Goal: Task Accomplishment & Management: Complete application form

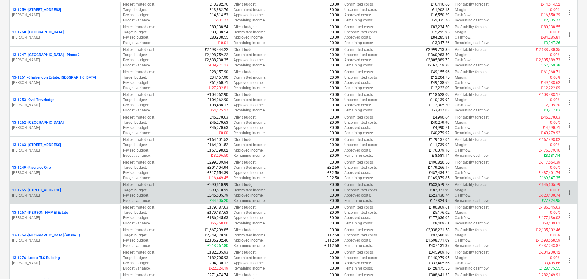
scroll to position [460, 0]
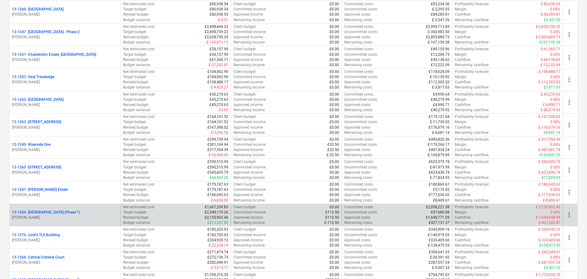
click at [80, 213] on p "13-1264 - Plumstead [GEOGRAPHIC_DATA] (Phase 1)" at bounding box center [46, 212] width 68 height 5
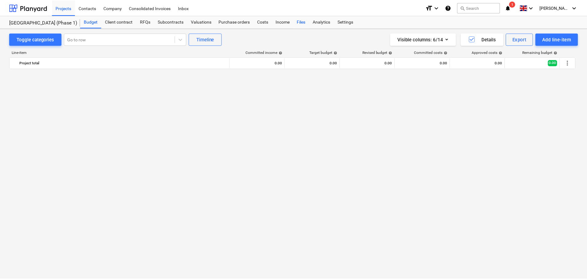
scroll to position [978, 0]
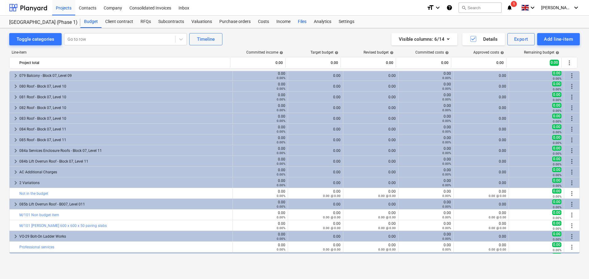
click at [301, 23] on div "Files" at bounding box center [302, 22] width 16 height 12
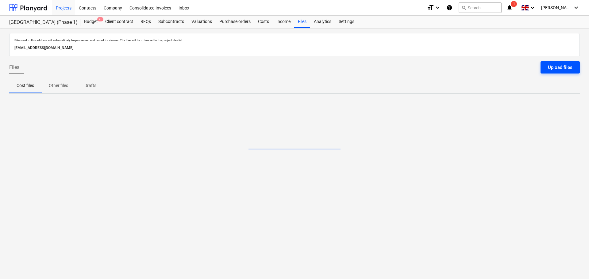
drag, startPoint x: 556, startPoint y: 59, endPoint x: 557, endPoint y: 63, distance: 4.5
click at [556, 62] on div "Files sent to this address will automatically be processed and tested for virus…" at bounding box center [294, 153] width 589 height 251
click at [557, 63] on div "Upload files" at bounding box center [560, 67] width 25 height 8
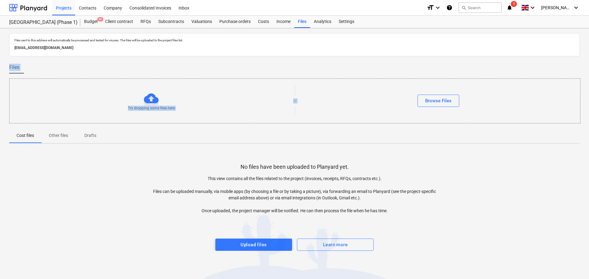
click at [517, 5] on span "1" at bounding box center [514, 4] width 6 height 6
click at [510, 33] on span "close" at bounding box center [509, 29] width 7 height 7
click at [213, 71] on div "Files" at bounding box center [294, 69] width 570 height 17
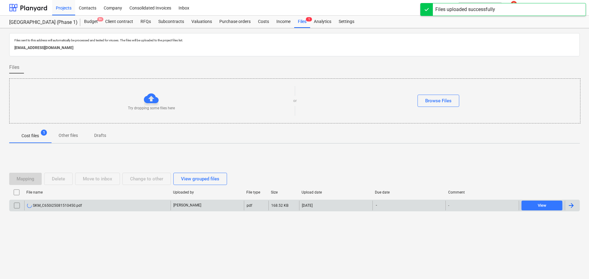
click at [94, 211] on div "SKM_C650i25081510450.pdf [PERSON_NAME] pdf 168.52 KB [DATE] - - View" at bounding box center [294, 206] width 570 height 12
click at [70, 205] on div "SKM_C650i25081510450.pdf" at bounding box center [54, 205] width 55 height 5
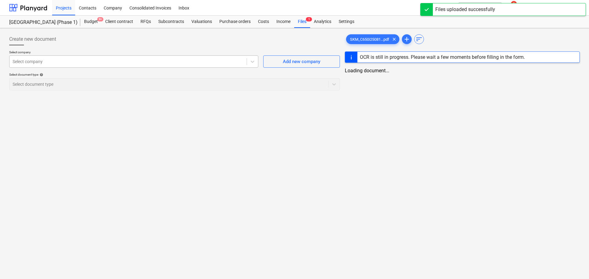
click at [73, 62] on div at bounding box center [128, 62] width 231 height 6
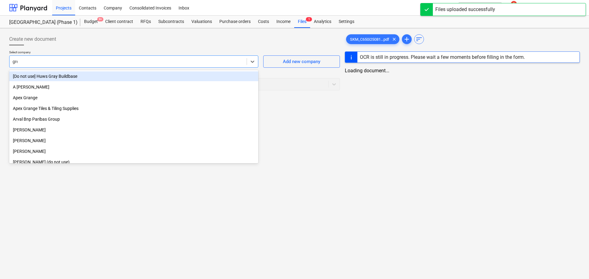
type input "gree"
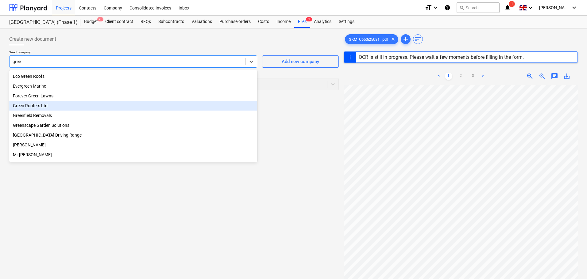
click at [43, 107] on div "Green Roofers Ltd" at bounding box center [133, 106] width 248 height 10
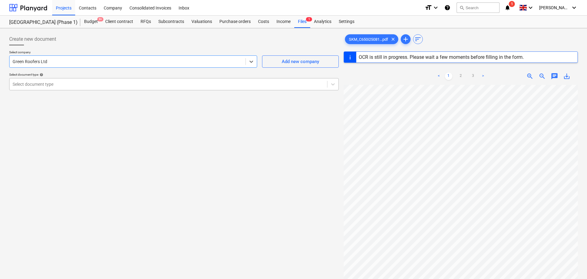
click at [51, 84] on div at bounding box center [168, 84] width 311 height 6
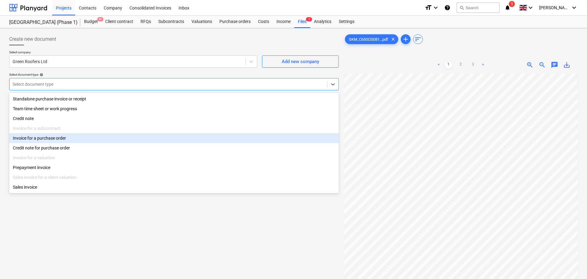
click at [51, 138] on div "Invoice for a purchase order" at bounding box center [173, 138] width 329 height 10
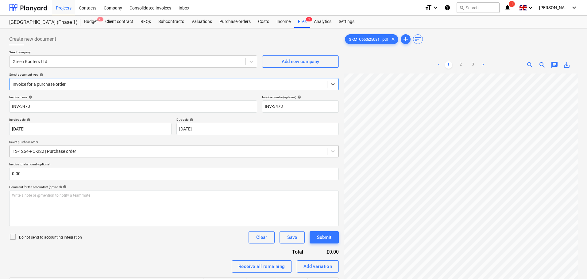
click at [52, 151] on div at bounding box center [168, 151] width 311 height 6
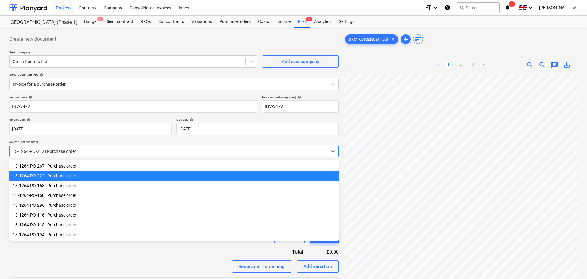
click at [56, 144] on p "Select purchase order" at bounding box center [173, 142] width 329 height 5
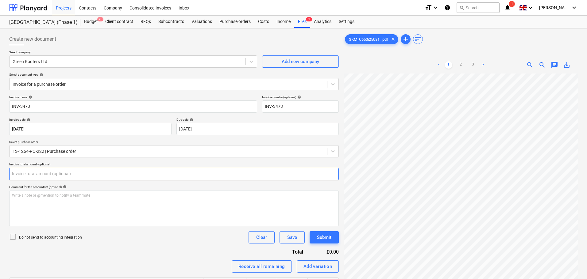
click at [57, 176] on input "text" at bounding box center [173, 174] width 329 height 12
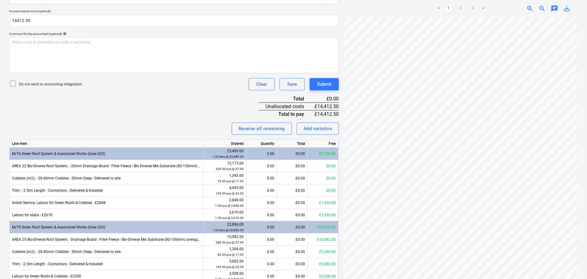
type input "14,412.50"
click at [73, 105] on div "Invoice name help INV-3473 Invoice number (optional) help INV-3473 Invoice date…" at bounding box center [173, 134] width 329 height 385
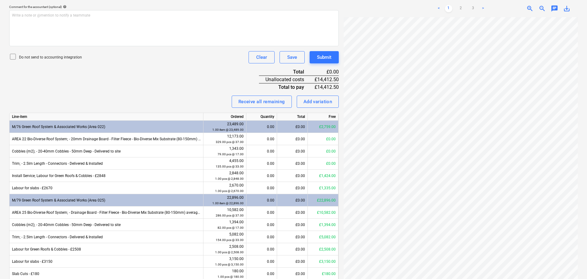
scroll to position [184, 0]
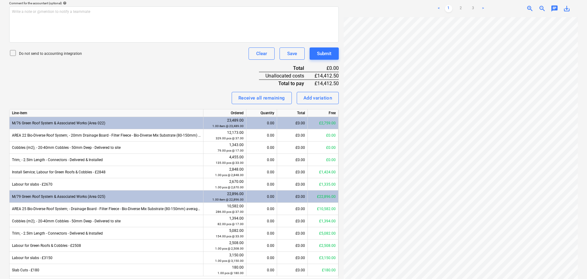
click at [170, 76] on div "Invoice name help INV-3473 Invoice number (optional) help INV-3473 Invoice date…" at bounding box center [173, 103] width 329 height 385
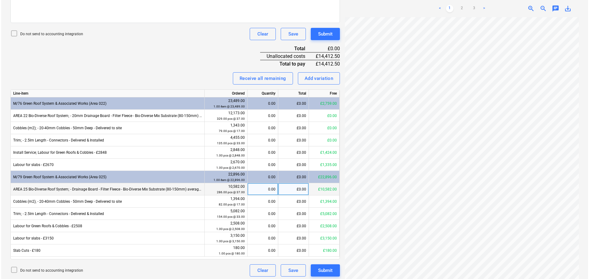
scroll to position [206, 0]
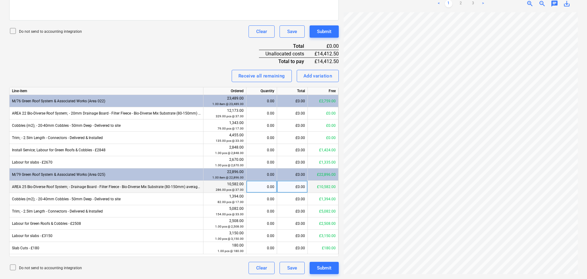
click at [284, 185] on div "£0.00" at bounding box center [292, 187] width 31 height 12
type input "7936.50"
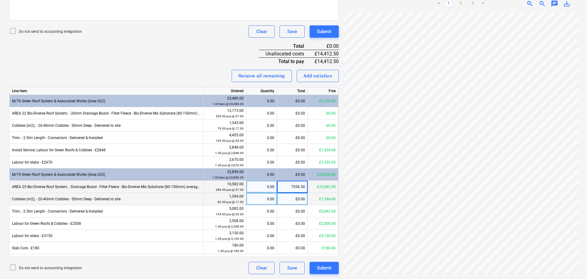
click at [289, 199] on div "£0.00" at bounding box center [292, 199] width 31 height 12
type input "1394"
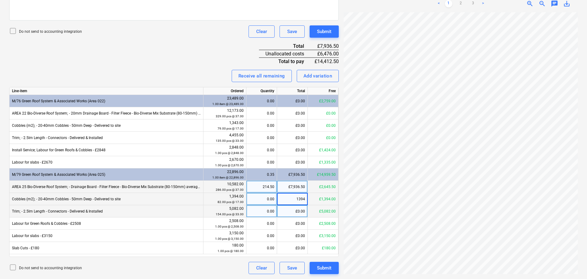
click at [293, 214] on div "£0.00" at bounding box center [292, 211] width 31 height 12
type input "5082"
click at [183, 63] on div "Invoice name help INV-3473 Invoice number (optional) help INV-3473 Invoice date…" at bounding box center [173, 81] width 329 height 385
click at [321, 33] on div "Submit" at bounding box center [324, 32] width 14 height 8
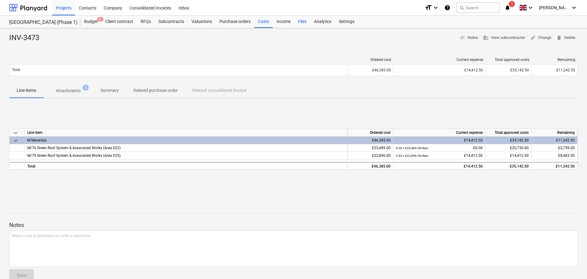
click at [301, 18] on div "Files" at bounding box center [302, 22] width 16 height 12
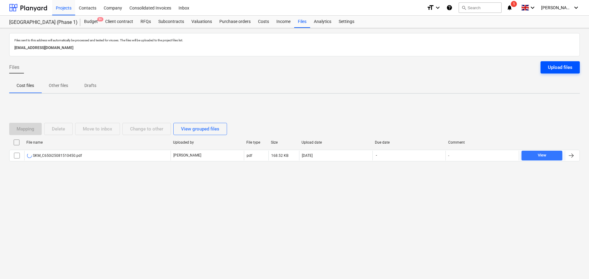
click at [546, 64] on button "Upload files" at bounding box center [559, 67] width 39 height 12
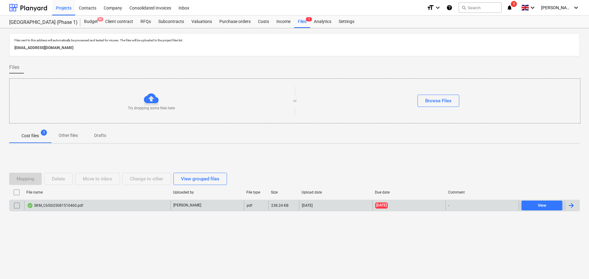
click at [117, 206] on div "SKM_C650i25081510460.pdf" at bounding box center [97, 206] width 146 height 10
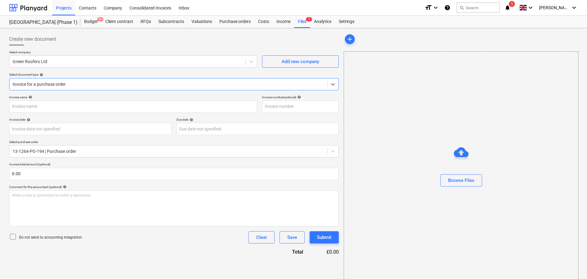
type input "INV-3474"
type input "[DATE]"
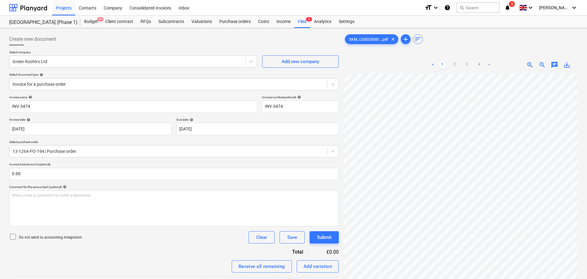
click at [37, 235] on p "Do not send to accounting integration" at bounding box center [50, 237] width 63 height 5
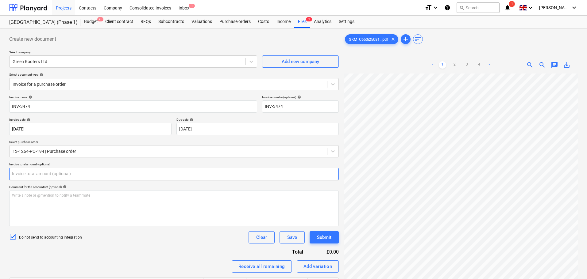
click at [64, 178] on input "text" at bounding box center [173, 174] width 329 height 12
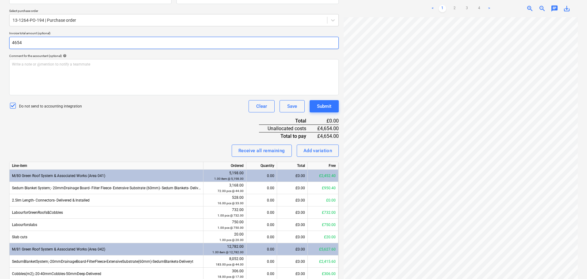
scroll to position [206, 0]
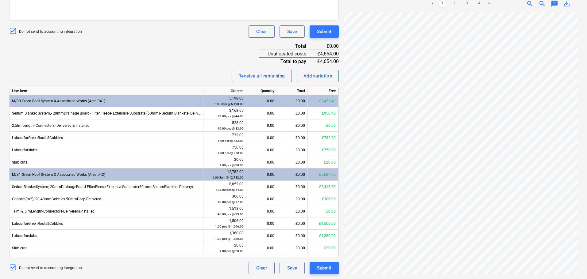
type input "4,654.00"
click at [156, 52] on div "Invoice name help INV-3474 Invoice number (optional) help INV-3474 Invoice date…" at bounding box center [173, 81] width 329 height 385
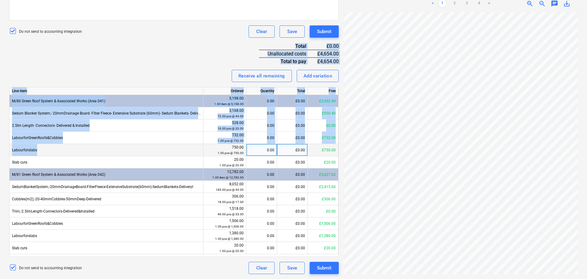
drag, startPoint x: 164, startPoint y: 30, endPoint x: 173, endPoint y: 145, distance: 115.4
click at [173, 145] on div "Invoice name help INV-3474 Invoice number (optional) help INV-3474 Invoice date…" at bounding box center [173, 81] width 329 height 385
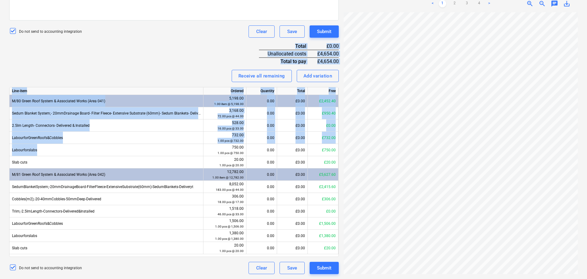
click at [178, 65] on div "Invoice name help INV-3474 Invoice number (optional) help INV-3474 Invoice date…" at bounding box center [173, 81] width 329 height 385
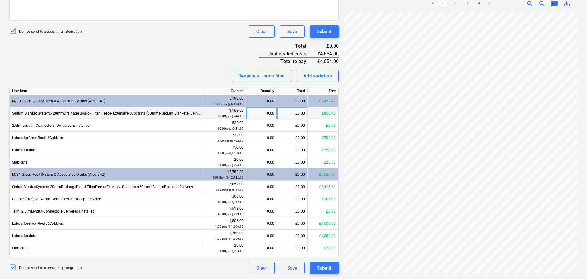
click at [280, 109] on div "£0.00" at bounding box center [292, 113] width 31 height 12
type input "950.40"
click at [174, 44] on div "Invoice name help INV-3474 Invoice number (optional) help INV-3474 Invoice date…" at bounding box center [173, 81] width 329 height 385
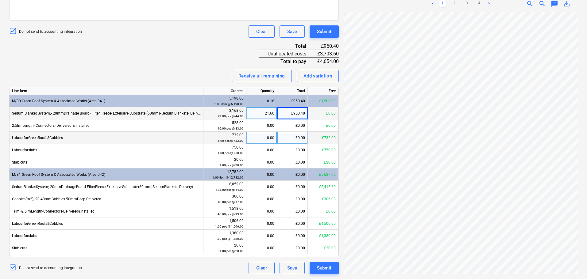
click at [295, 138] on div "£0.00" at bounding box center [292, 138] width 31 height 12
type input "732"
click at [207, 55] on div "Invoice name help INV-3474 Invoice number (optional) help INV-3474 Invoice date…" at bounding box center [173, 81] width 329 height 385
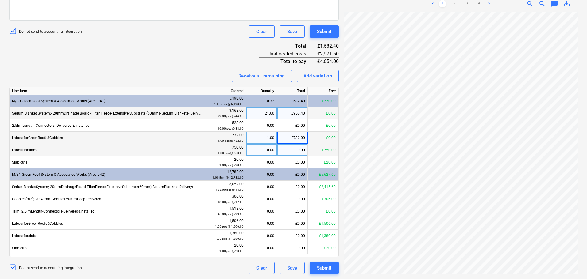
click at [288, 151] on div "£0.00" at bounding box center [292, 150] width 31 height 12
type input "750"
click at [187, 48] on div "Invoice name help INV-3474 Invoice number (optional) help INV-3474 Invoice date…" at bounding box center [173, 81] width 329 height 385
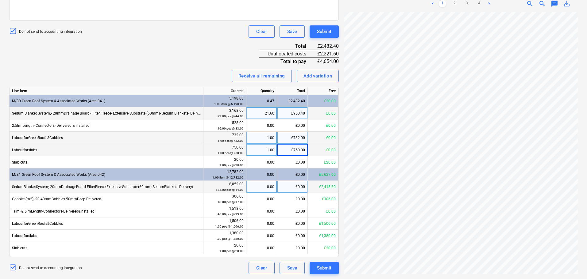
click at [290, 186] on div "£0.00" at bounding box center [292, 187] width 31 height 12
type input "2415"
click at [165, 55] on div "Invoice name help INV-3474 Invoice number (optional) help INV-3474 Invoice date…" at bounding box center [173, 81] width 329 height 385
drag, startPoint x: 177, startPoint y: 51, endPoint x: 191, endPoint y: 82, distance: 33.7
click at [191, 82] on div "Invoice name help INV-3474 Invoice number (optional) help INV-3474 Invoice date…" at bounding box center [173, 81] width 329 height 385
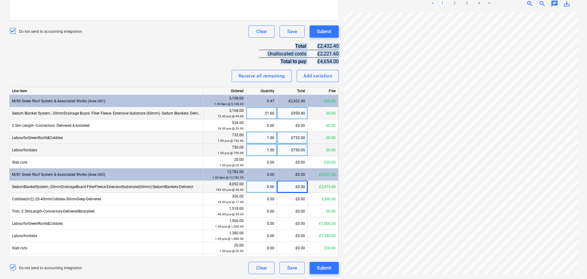
click at [194, 58] on div "Invoice name help INV-3474 Invoice number (optional) help INV-3474 Invoice date…" at bounding box center [173, 81] width 329 height 385
click at [292, 186] on div "£0.00" at bounding box center [292, 187] width 31 height 12
type input "2221.60"
click at [179, 41] on div "Invoice name help INV-3474 Invoice number (optional) help INV-3474 Invoice date…" at bounding box center [173, 81] width 329 height 385
drag, startPoint x: 176, startPoint y: 48, endPoint x: 176, endPoint y: 102, distance: 54.6
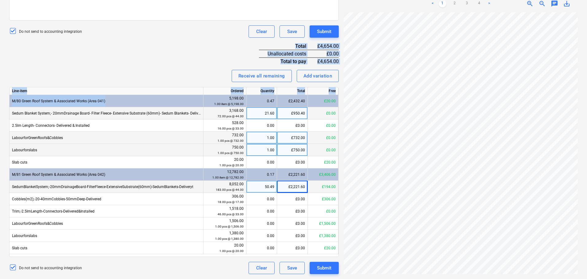
click at [176, 102] on div "Invoice name help INV-3474 Invoice number (optional) help INV-3474 Invoice date…" at bounding box center [173, 81] width 329 height 385
click at [176, 59] on div "Invoice name help INV-3474 Invoice number (optional) help INV-3474 Invoice date…" at bounding box center [173, 81] width 329 height 385
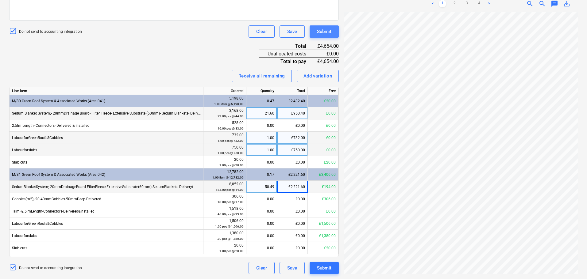
click at [331, 36] on button "Submit" at bounding box center [323, 31] width 29 height 12
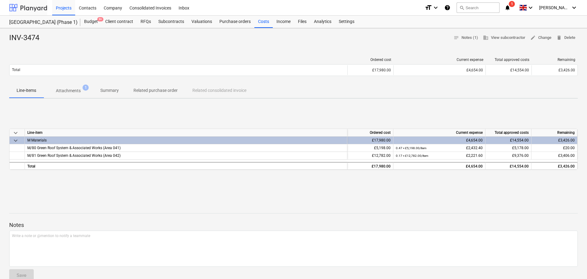
click at [37, 6] on div at bounding box center [28, 7] width 38 height 15
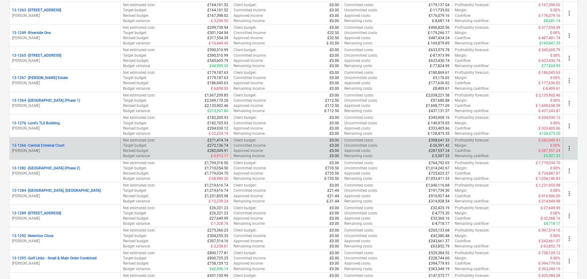
scroll to position [583, 0]
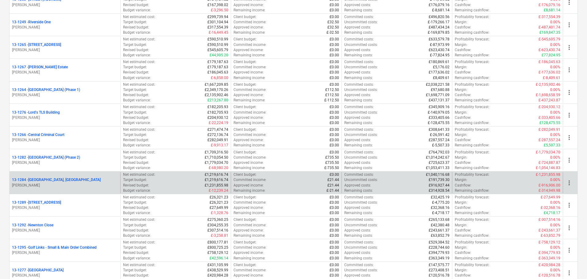
click at [60, 178] on p "13-1284 - [GEOGRAPHIC_DATA], [GEOGRAPHIC_DATA]" at bounding box center [56, 180] width 89 height 5
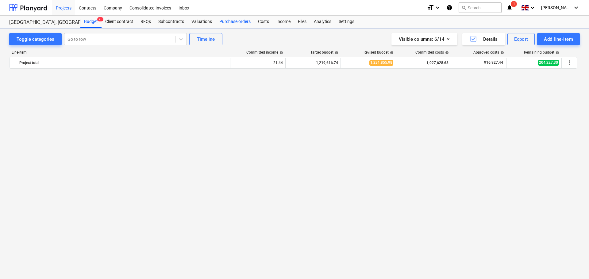
click at [230, 22] on div "Purchase orders" at bounding box center [235, 22] width 39 height 12
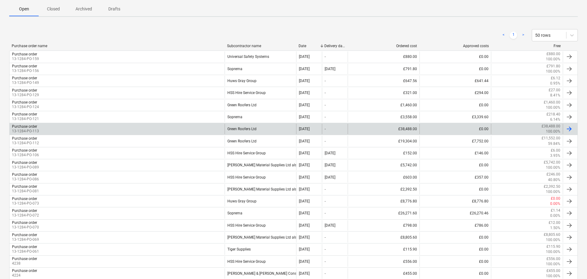
scroll to position [92, 0]
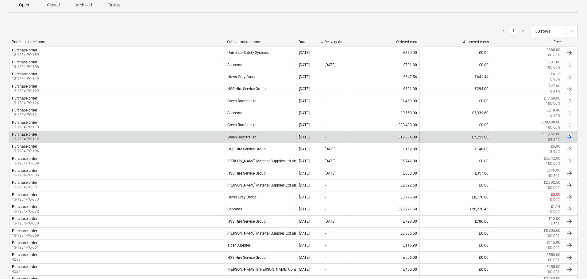
click at [185, 134] on div "Purchase order 13-1284-PO-112" at bounding box center [117, 137] width 215 height 10
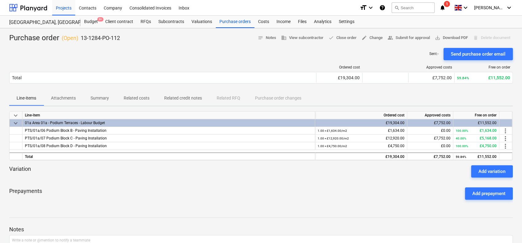
click at [340, 177] on div at bounding box center [260, 179] width 503 height 5
click at [110, 41] on p "13-1284-PO-112" at bounding box center [100, 37] width 39 height 7
click at [150, 33] on div "Purchase order ( Open ) 13-1284-PO-112 notes Notes business View subcontractor …" at bounding box center [260, 38] width 503 height 10
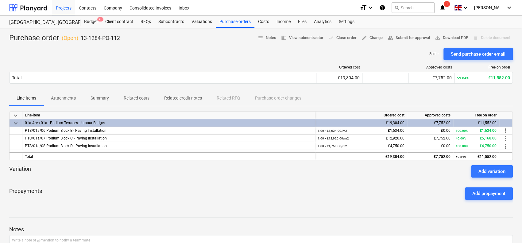
click at [83, 36] on p "13-1284-PO-112" at bounding box center [100, 37] width 39 height 7
drag, startPoint x: 83, startPoint y: 36, endPoint x: 119, endPoint y: 37, distance: 35.9
click at [119, 37] on p "13-1284-PO-112" at bounding box center [100, 37] width 39 height 7
copy div "13-1284-PO-112 notes Notes business View subcontractor done Close order edit Ch…"
click at [170, 43] on div at bounding box center [260, 45] width 503 height 5
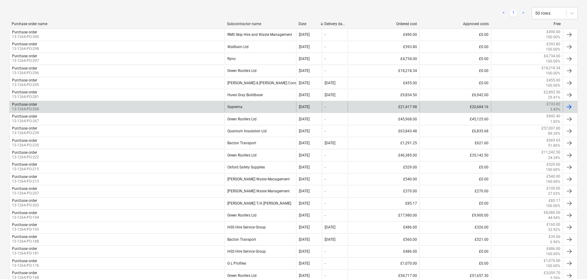
scroll to position [123, 0]
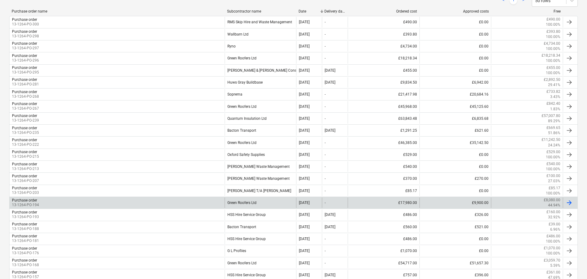
click at [52, 200] on div "Purchase order 13-1264-PO-194" at bounding box center [117, 203] width 215 height 10
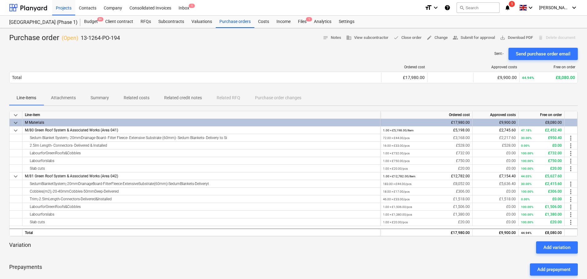
click at [137, 100] on p "Related costs" at bounding box center [137, 98] width 26 height 6
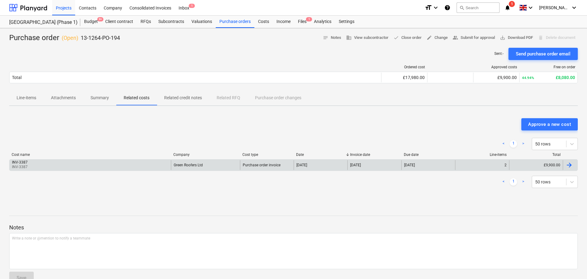
drag, startPoint x: 6, startPoint y: 37, endPoint x: 339, endPoint y: 160, distance: 355.3
click at [339, 160] on div "Purchase order ( Open ) 13-1264-PO-194 notes Notes business View subcontractor …" at bounding box center [293, 161] width 587 height 266
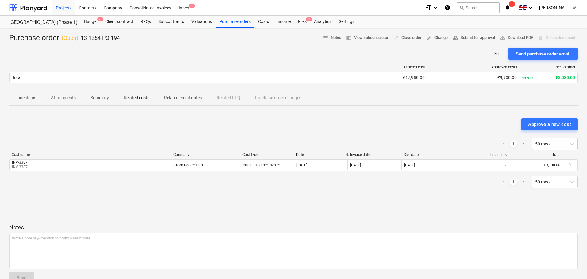
click at [299, 133] on div "< 1 > 50 rows Cost name Company Cost type Date Invoice date Due date Line-items…" at bounding box center [293, 163] width 568 height 65
drag, startPoint x: 298, startPoint y: 129, endPoint x: 304, endPoint y: 193, distance: 64.1
click at [310, 195] on div "Approve a new cost < 1 > 50 rows Cost name Company Cost type Date Invoice date …" at bounding box center [293, 157] width 568 height 92
click at [304, 193] on div "< 1 > 50 rows Cost name Company Cost type Date Invoice date Due date Line-items…" at bounding box center [293, 163] width 568 height 65
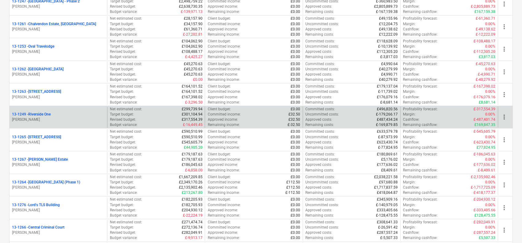
scroll to position [613, 0]
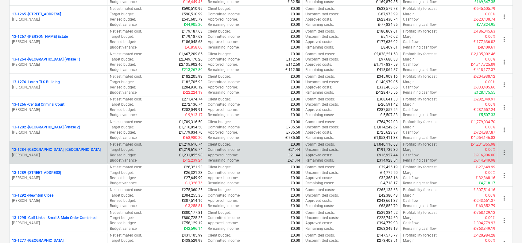
click at [54, 147] on p "13-1284 - [GEOGRAPHIC_DATA], [GEOGRAPHIC_DATA]" at bounding box center [56, 149] width 89 height 5
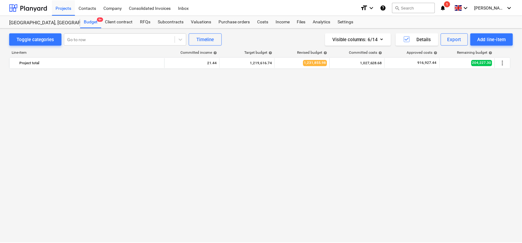
scroll to position [901, 0]
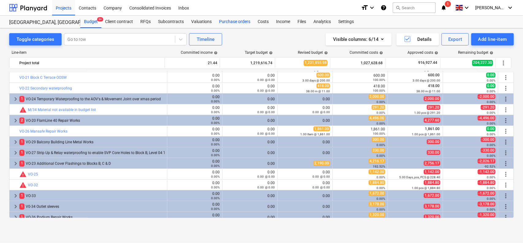
click at [236, 21] on div "Purchase orders" at bounding box center [235, 22] width 39 height 12
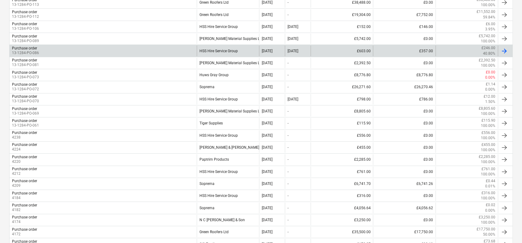
scroll to position [153, 0]
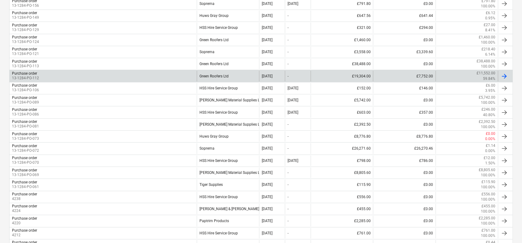
click at [44, 73] on div "Purchase order 13-1284-PO-112" at bounding box center [103, 76] width 187 height 10
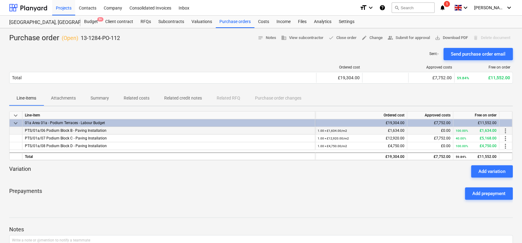
click at [60, 129] on span "PTS/01a/06 Podium Block B - Paving Installation" at bounding box center [66, 130] width 82 height 4
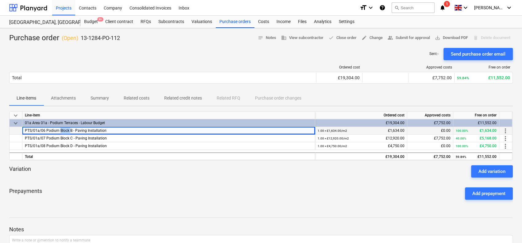
click at [60, 129] on span "PTS/01a/06 Podium Block B - Paving Installation" at bounding box center [66, 130] width 82 height 4
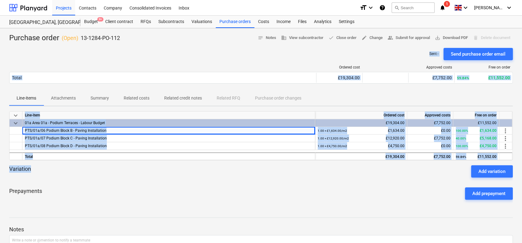
drag, startPoint x: 95, startPoint y: 175, endPoint x: 105, endPoint y: 37, distance: 138.0
click at [102, 41] on div "Purchase order ( Open ) 13-1284-PO-112 notes Notes business View subcontractor …" at bounding box center [261, 161] width 522 height 267
click at [107, 34] on p "13-1284-PO-112" at bounding box center [100, 37] width 39 height 7
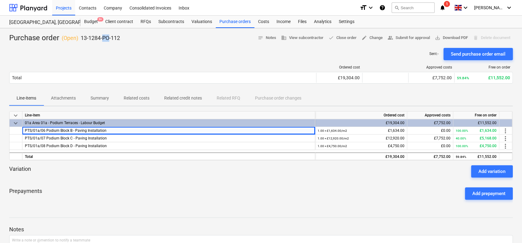
click at [107, 34] on p "13-1284-PO-112" at bounding box center [100, 37] width 39 height 7
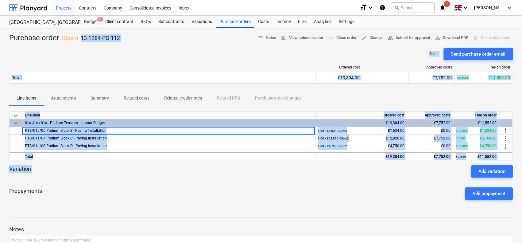
drag, startPoint x: 107, startPoint y: 34, endPoint x: 153, endPoint y: 183, distance: 155.9
click at [153, 178] on div "Purchase order ( Open ) 13-1284-PO-112 notes Notes business View subcontractor …" at bounding box center [261, 161] width 522 height 267
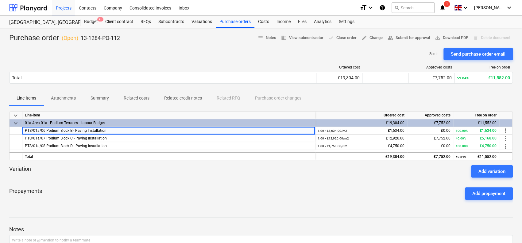
click at [153, 183] on div "Prepayments Add prepayment" at bounding box center [260, 193] width 503 height 22
click at [183, 58] on div "Sent : - Send purchase order email" at bounding box center [260, 54] width 503 height 12
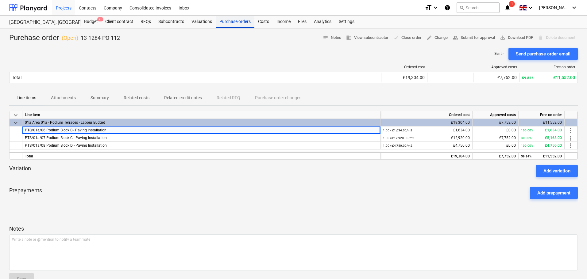
click at [228, 21] on div "Purchase orders" at bounding box center [235, 22] width 39 height 12
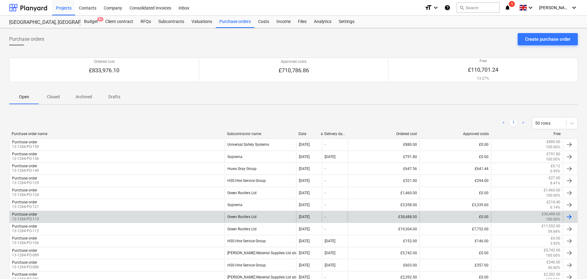
click at [55, 216] on div "Purchase order 13-1284-PO-113" at bounding box center [117, 217] width 215 height 10
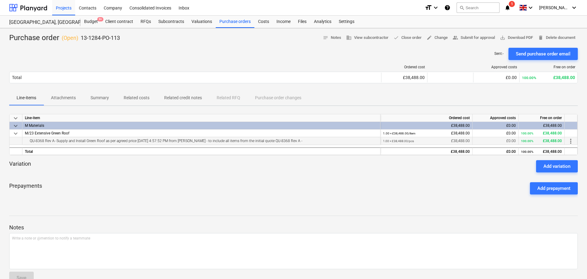
click at [95, 141] on div "QU-8368 Rev A- Supply and Install Green Roof as per agreed price Thursday, Febr…" at bounding box center [201, 140] width 353 height 7
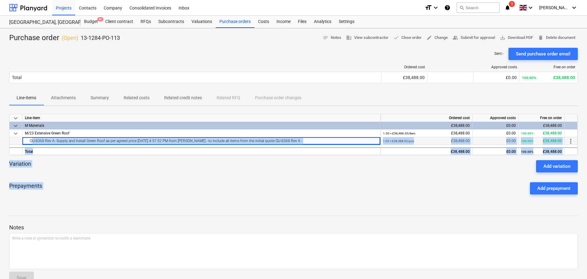
drag, startPoint x: 95, startPoint y: 141, endPoint x: 163, endPoint y: 190, distance: 84.5
click at [163, 190] on div "keyboard_arrow_down Line-item Ordered cost Approved costs Free on order keyboar…" at bounding box center [293, 157] width 568 height 92
click at [163, 190] on div "Prepayments Add prepayment" at bounding box center [293, 189] width 568 height 22
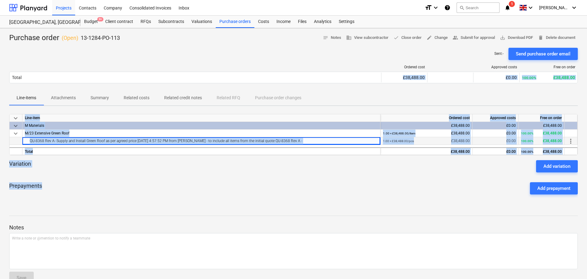
drag, startPoint x: 201, startPoint y: 201, endPoint x: 193, endPoint y: 64, distance: 137.9
click at [189, 71] on div "Purchase order ( Open ) 13-1284-PO-113 notes Notes business View subcontractor …" at bounding box center [293, 161] width 587 height 266
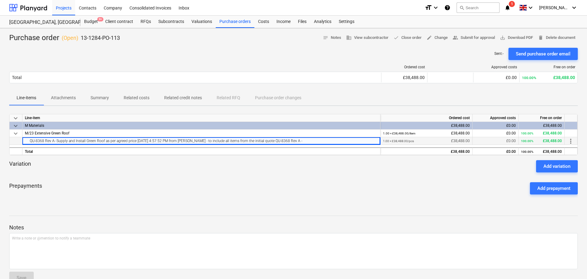
click at [198, 56] on div "Sent : - Send purchase order email" at bounding box center [293, 54] width 568 height 12
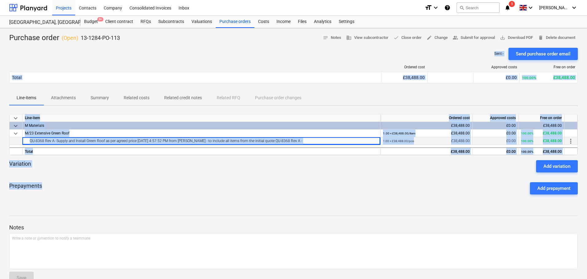
drag, startPoint x: 202, startPoint y: 48, endPoint x: 215, endPoint y: 189, distance: 142.0
click at [215, 189] on div "Purchase order ( Open ) 13-1284-PO-113 notes Notes business View subcontractor …" at bounding box center [293, 161] width 587 height 266
click at [215, 189] on div "Prepayments Add prepayment" at bounding box center [293, 189] width 568 height 22
drag, startPoint x: 217, startPoint y: 45, endPoint x: 229, endPoint y: 192, distance: 147.4
click at [230, 190] on div "Purchase order ( Open ) 13-1284-PO-113 notes Notes business View subcontractor …" at bounding box center [293, 161] width 587 height 266
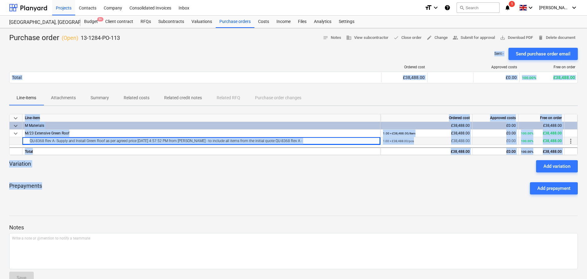
click at [229, 193] on div "Prepayments Add prepayment" at bounding box center [293, 189] width 568 height 22
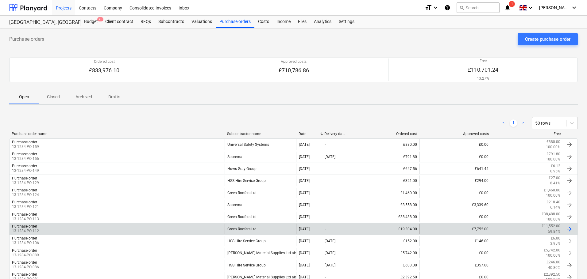
click at [46, 231] on div "Purchase order 13-1284-PO-112" at bounding box center [117, 229] width 215 height 10
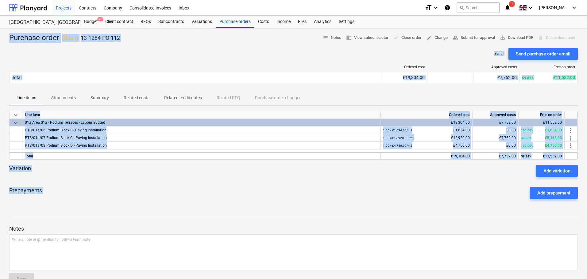
drag, startPoint x: 296, startPoint y: 196, endPoint x: 271, endPoint y: 119, distance: 81.5
click at [244, 27] on div "Projects Contacts Company Consolidated Invoices Inbox format_size keyboard_arro…" at bounding box center [293, 147] width 587 height 295
click at [308, 192] on div "Prepayments Add prepayment" at bounding box center [293, 193] width 568 height 22
drag, startPoint x: 129, startPoint y: 71, endPoint x: 131, endPoint y: 167, distance: 96.6
click at [131, 166] on div "Purchase order ( Open ) 13-1284-PO-112 notes Notes business View subcontractor …" at bounding box center [293, 161] width 587 height 267
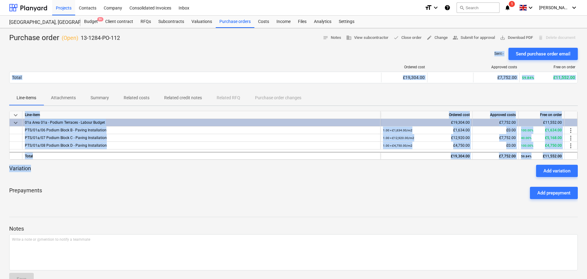
click at [131, 170] on div "Variation Add variation" at bounding box center [293, 171] width 568 height 12
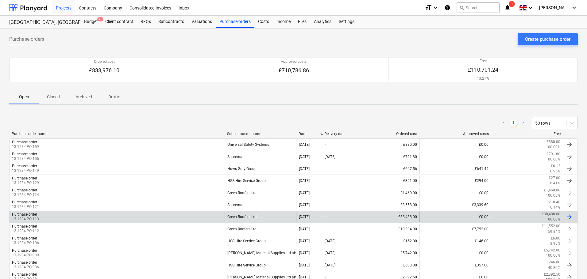
click at [40, 219] on div "Purchase order 13-1284-PO-113" at bounding box center [117, 217] width 215 height 10
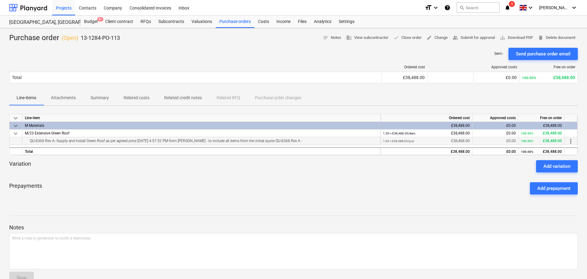
click at [55, 141] on div "QU-8368 Rev A- Supply and Install Green Roof as per agreed price Thursday, Febr…" at bounding box center [201, 140] width 353 height 7
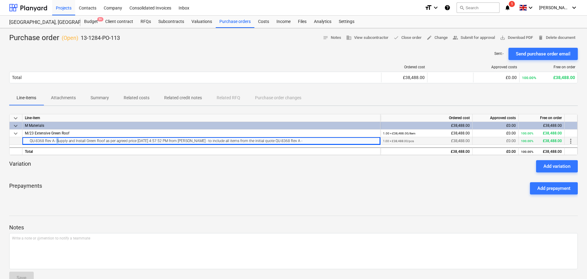
click at [55, 141] on div "QU-8368 Rev A- Supply and Install Green Roof as per agreed price Thursday, Febr…" at bounding box center [201, 140] width 353 height 7
click at [29, 141] on div "QU-8368 Rev A- Supply and Install Green Roof as per agreed price Thursday, Febr…" at bounding box center [201, 140] width 353 height 7
drag, startPoint x: 29, startPoint y: 141, endPoint x: 40, endPoint y: 141, distance: 11.7
click at [40, 141] on div "QU-8368 Rev A- Supply and Install Green Roof as per agreed price Thursday, Febr…" at bounding box center [201, 140] width 353 height 7
copy div "QU-8368"
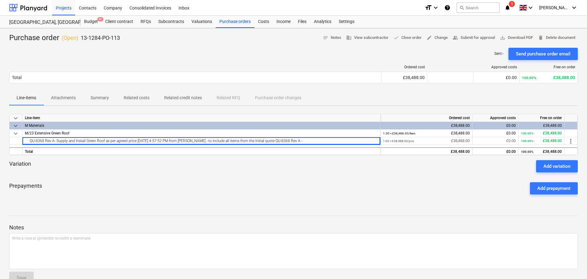
click at [97, 180] on div "Prepayments Add prepayment" at bounding box center [293, 189] width 568 height 22
click at [304, 24] on div "Files" at bounding box center [302, 22] width 16 height 12
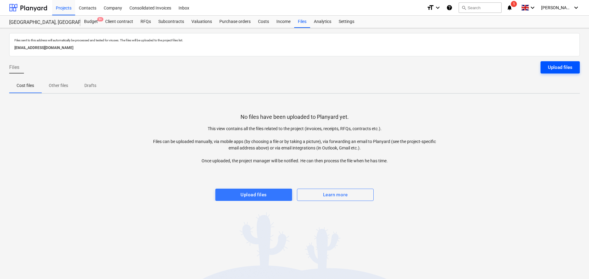
click at [523, 64] on div "Upload files" at bounding box center [560, 67] width 25 height 8
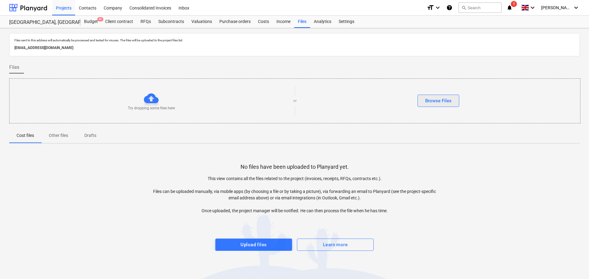
click at [446, 98] on div "Browse Files" at bounding box center [438, 101] width 26 height 8
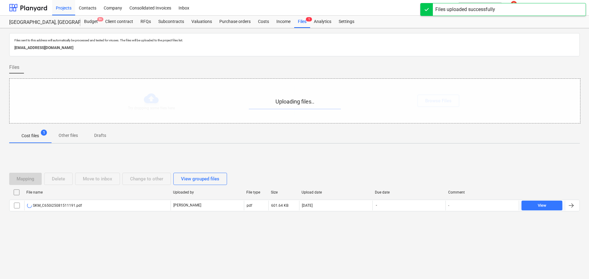
click at [98, 59] on div at bounding box center [294, 58] width 570 height 5
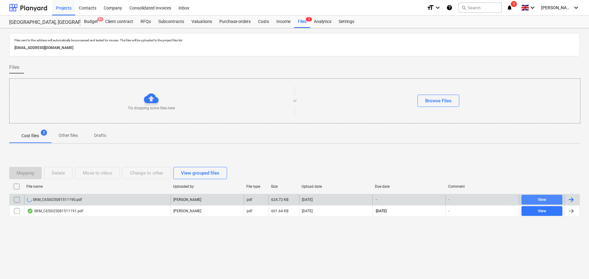
click at [523, 196] on button "View" at bounding box center [541, 200] width 41 height 10
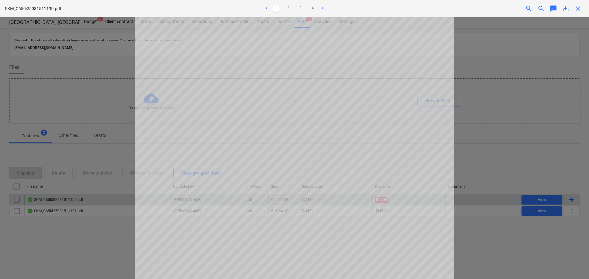
click at [523, 7] on span "close" at bounding box center [577, 8] width 7 height 7
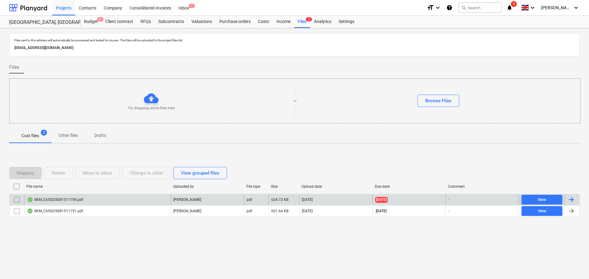
click at [523, 197] on div at bounding box center [570, 199] width 7 height 7
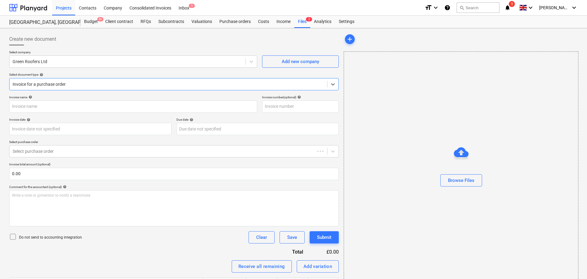
type input "INV-3477"
type input "[DATE]"
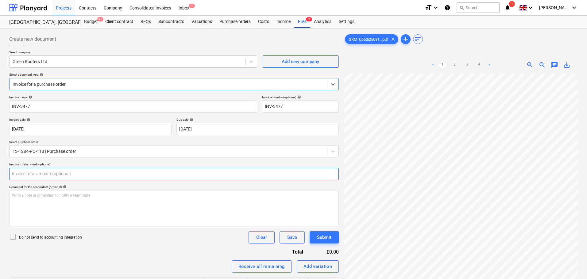
click at [64, 175] on input "text" at bounding box center [173, 174] width 329 height 12
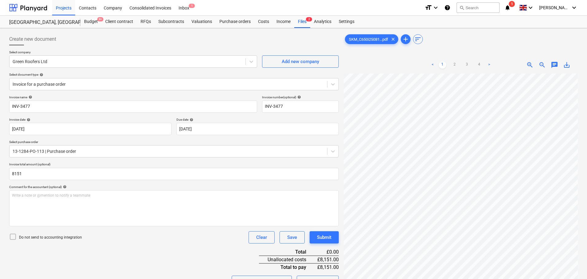
type input "8,151.00"
click at [59, 236] on p "Do not send to accounting integration" at bounding box center [50, 237] width 63 height 5
click at [108, 242] on div "Do not send to accounting integration Clear Save Submit" at bounding box center [173, 237] width 329 height 12
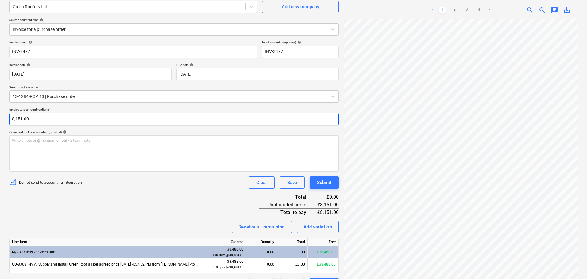
scroll to position [71, 0]
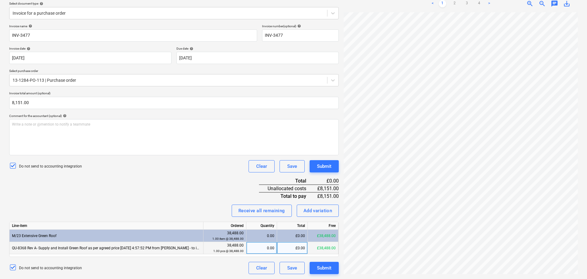
click at [288, 242] on div "£0.00" at bounding box center [292, 248] width 31 height 12
type input "8151"
click at [173, 200] on div "Invoice name help INV-3477 Invoice number (optional) help INV-3477 Invoice date…" at bounding box center [173, 149] width 329 height 250
click at [145, 242] on div "QU-8368 Rev A- Supply and Install Green Roof as per agreed price Thursday, Febr…" at bounding box center [107, 248] width 194 height 12
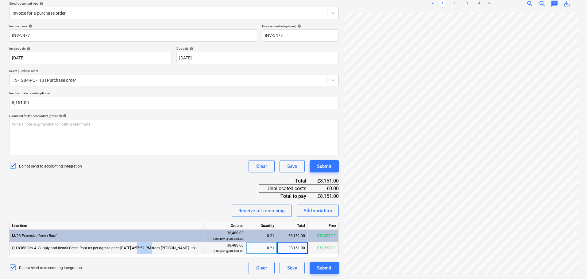
click at [145, 242] on div "QU-8368 Rev A- Supply and Install Green Roof as per agreed price Thursday, Febr…" at bounding box center [107, 248] width 194 height 12
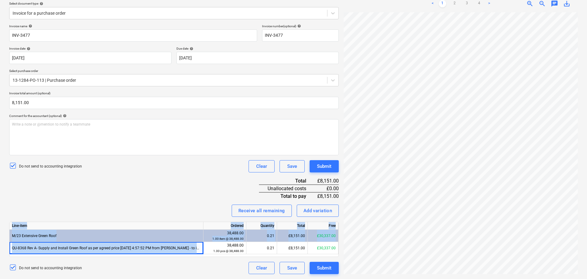
drag, startPoint x: 145, startPoint y: 250, endPoint x: 155, endPoint y: 183, distance: 67.6
click at [155, 184] on div "Invoice name help INV-3477 Invoice number (optional) help INV-3477 Invoice date…" at bounding box center [173, 149] width 329 height 250
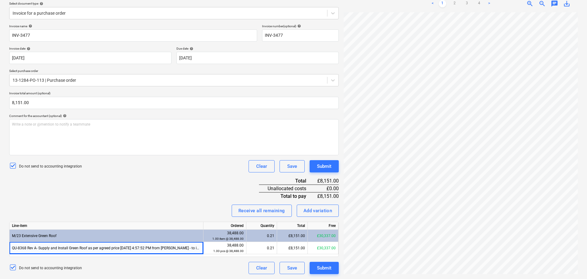
click at [155, 183] on div "Invoice name help INV-3477 Invoice number (optional) help INV-3477 Invoice date…" at bounding box center [173, 149] width 329 height 250
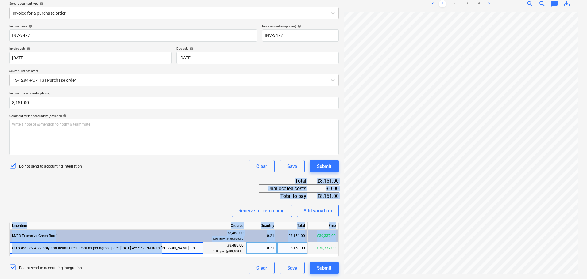
drag, startPoint x: 158, startPoint y: 180, endPoint x: 161, endPoint y: 248, distance: 68.4
click at [160, 242] on div "Invoice name help INV-3477 Invoice number (optional) help INV-3477 Invoice date…" at bounding box center [173, 149] width 329 height 250
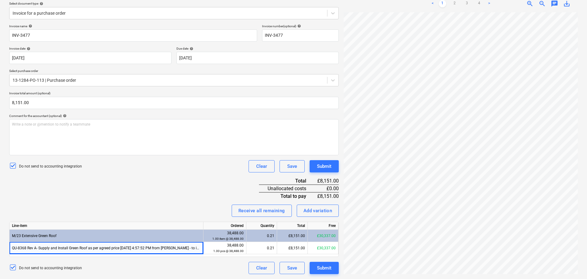
click at [163, 187] on div "Invoice name help INV-3477 Invoice number (optional) help INV-3477 Invoice date…" at bounding box center [173, 149] width 329 height 250
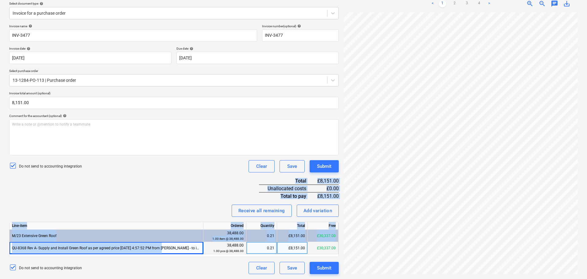
drag, startPoint x: 168, startPoint y: 179, endPoint x: 159, endPoint y: 252, distance: 73.0
click at [159, 242] on div "Invoice name help INV-3477 Invoice number (optional) help INV-3477 Invoice date…" at bounding box center [173, 149] width 329 height 250
click at [162, 197] on div "Invoice name help INV-3477 Invoice number (optional) help INV-3477 Invoice date…" at bounding box center [173, 149] width 329 height 250
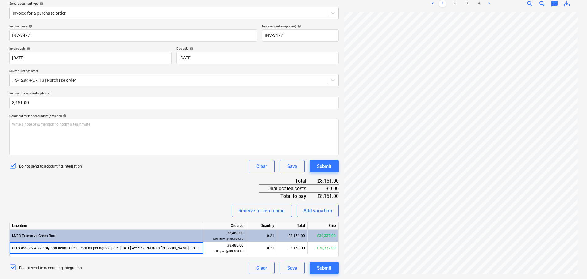
click at [162, 197] on div "Invoice name help INV-3477 Invoice number (optional) help INV-3477 Invoice date…" at bounding box center [173, 149] width 329 height 250
click at [63, 83] on div at bounding box center [168, 80] width 311 height 6
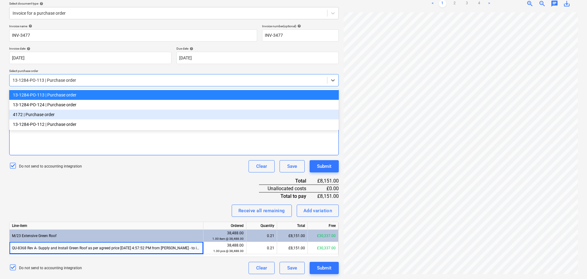
click at [55, 126] on div "13-1284-PO-112 | Purchase order" at bounding box center [173, 125] width 329 height 10
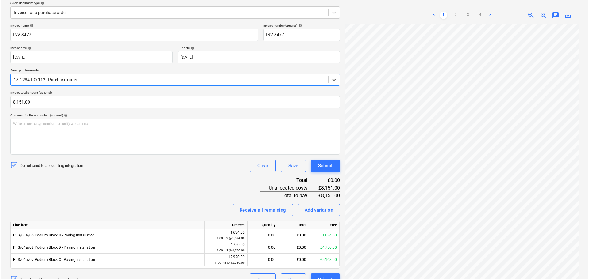
scroll to position [83, 0]
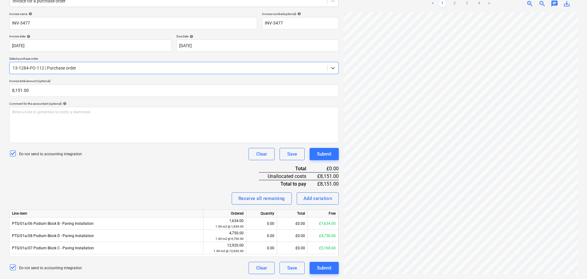
click at [173, 177] on div "Invoice name help INV-3477 Invoice number (optional) help INV-3477 Invoice date…" at bounding box center [173, 143] width 329 height 262
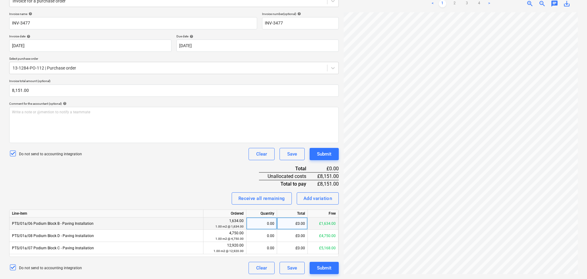
click at [295, 225] on div "£0.00" at bounding box center [292, 224] width 31 height 12
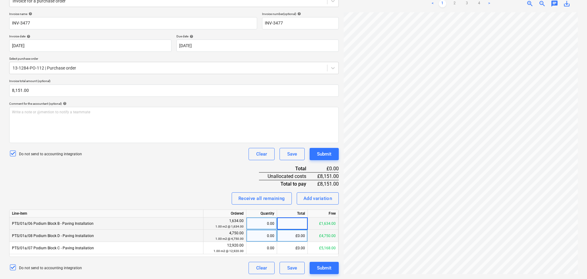
click at [290, 234] on div "£0.00" at bounding box center [292, 236] width 31 height 12
type input "4275"
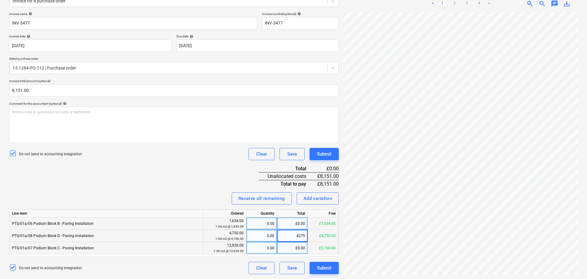
click at [288, 242] on div "£0.00" at bounding box center [292, 248] width 31 height 12
type input "3876"
click at [186, 176] on div "Invoice name help INV-3477 Invoice number (optional) help INV-3477 Invoice date…" at bounding box center [173, 143] width 329 height 262
click at [331, 155] on div "Submit" at bounding box center [324, 154] width 14 height 8
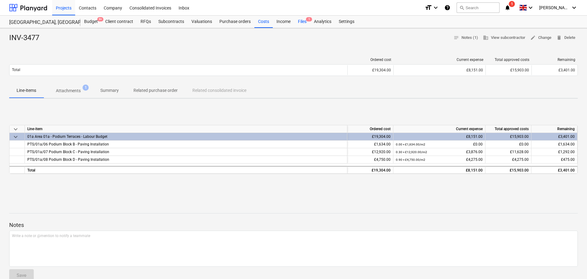
click at [304, 25] on div "Files 1" at bounding box center [302, 22] width 16 height 12
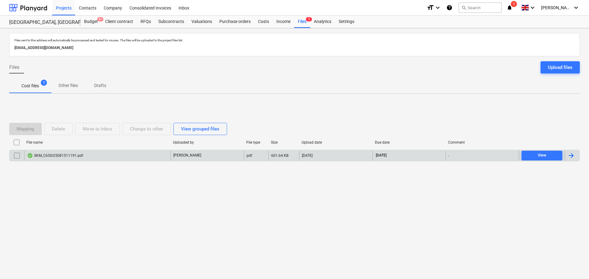
click at [152, 154] on div "SKM_C650i25081511191.pdf" at bounding box center [97, 156] width 146 height 10
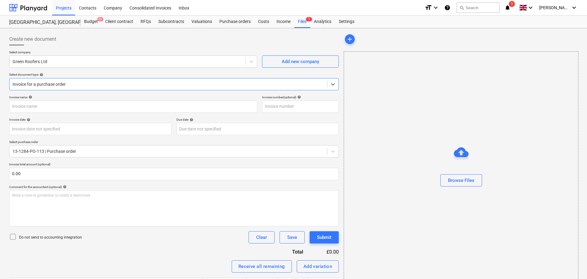
type input "INV-3533"
type input "26 Jun 2025"
type input "30 Aug 2025"
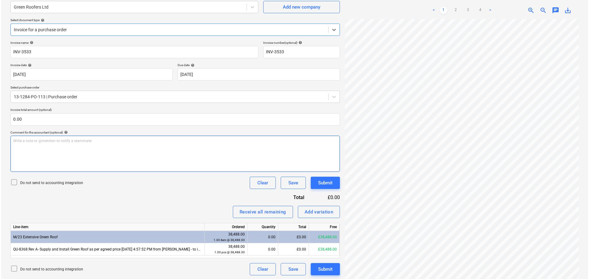
scroll to position [61, 0]
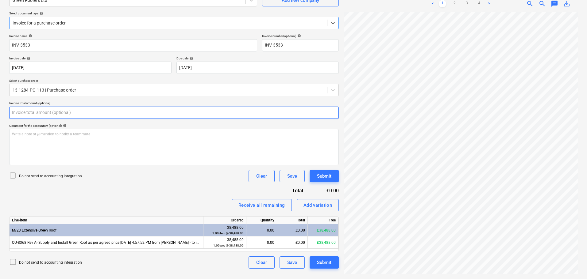
click at [48, 113] on input "text" at bounding box center [173, 113] width 329 height 12
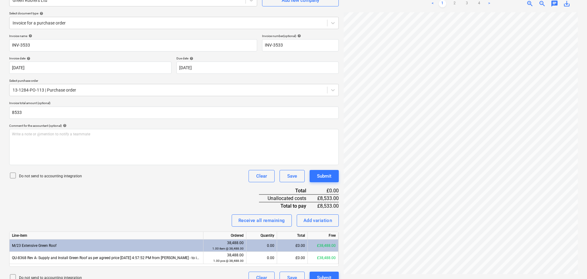
type input "8,533.00"
click at [59, 175] on p "Do not send to accounting integration" at bounding box center [50, 176] width 63 height 5
click at [105, 208] on div "Invoice name help INV-3533 Invoice number (optional) help INV-3533 Invoice date…" at bounding box center [173, 159] width 329 height 250
click at [287, 242] on div "£0.00" at bounding box center [292, 258] width 31 height 12
type input "8533"
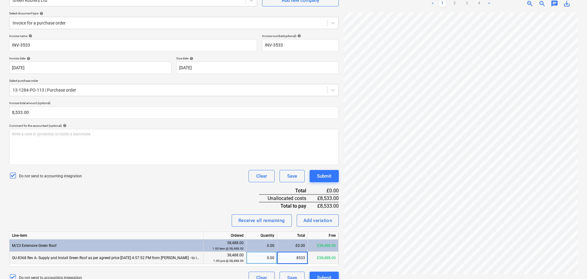
click at [179, 197] on div "Invoice name help INV-3533 Invoice number (optional) help INV-3533 Invoice date…" at bounding box center [173, 159] width 329 height 250
click at [328, 177] on div "Submit" at bounding box center [324, 176] width 14 height 8
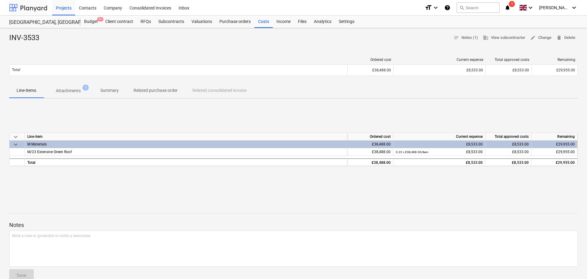
click at [35, 8] on div at bounding box center [28, 7] width 38 height 15
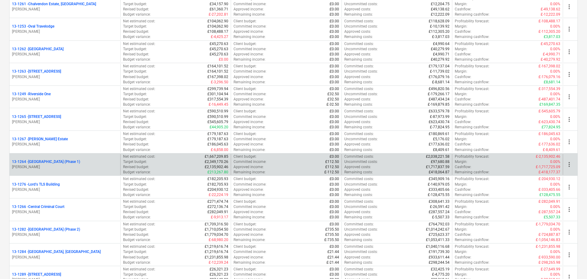
scroll to position [521, 0]
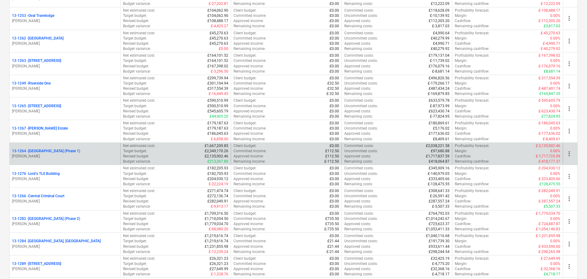
click at [74, 153] on p "13-1264 - Plumstead [GEOGRAPHIC_DATA] (Phase 1)" at bounding box center [46, 151] width 68 height 5
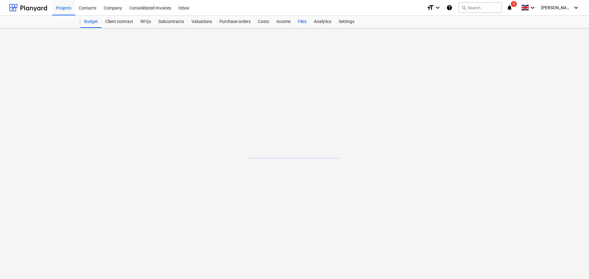
click at [297, 21] on div "Files" at bounding box center [302, 22] width 16 height 12
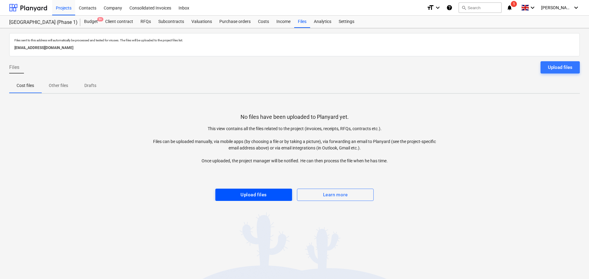
click at [254, 190] on button "Upload files" at bounding box center [253, 195] width 77 height 12
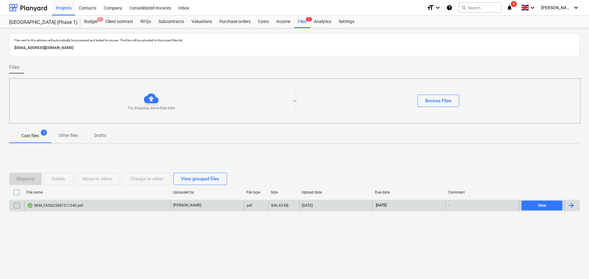
click at [214, 202] on div "[PERSON_NAME]" at bounding box center [206, 206] width 73 height 10
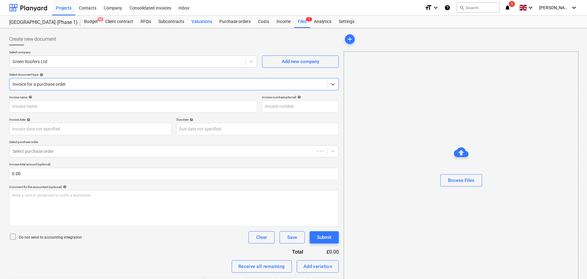
type input "INV-3527"
type input "26 Jun 2025"
type input "31 Aug 2025"
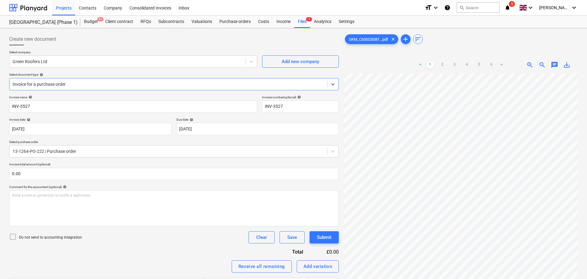
click at [76, 44] on div "Create new document" at bounding box center [173, 39] width 329 height 12
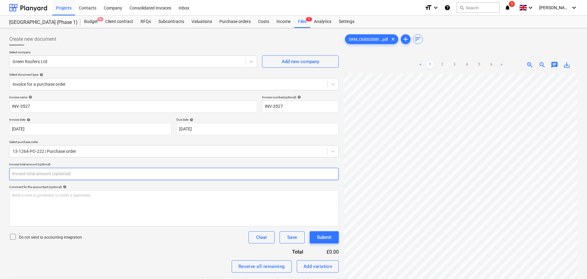
click at [51, 174] on input "text" at bounding box center [173, 174] width 329 height 12
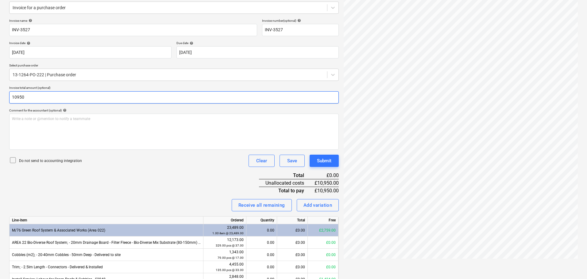
scroll to position [92, 0]
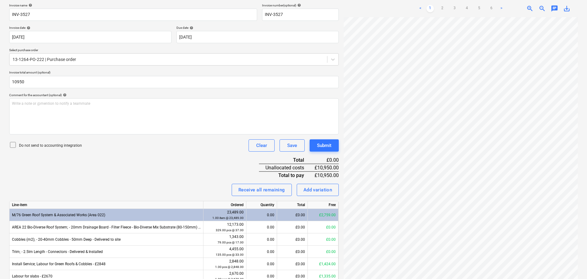
type input "10,950.00"
click at [66, 145] on p "Do not send to accounting integration" at bounding box center [50, 145] width 63 height 5
click at [132, 192] on div "Receive all remaining Add variation" at bounding box center [173, 190] width 329 height 12
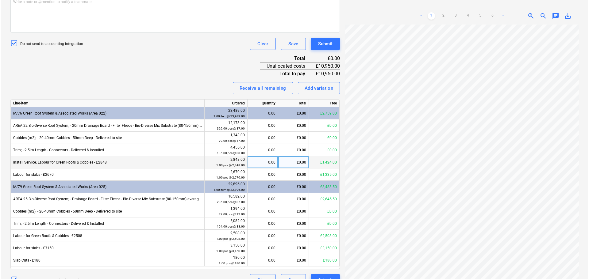
scroll to position [206, 0]
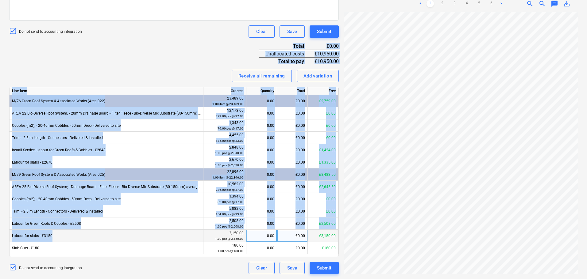
drag, startPoint x: 146, startPoint y: 49, endPoint x: 153, endPoint y: 241, distance: 192.0
click at [153, 241] on div "Invoice name help INV-3527 Invoice number (optional) help INV-3527 Invoice date…" at bounding box center [173, 81] width 329 height 385
click at [158, 61] on div "Invoice name help INV-3527 Invoice number (optional) help INV-3527 Invoice date…" at bounding box center [173, 81] width 329 height 385
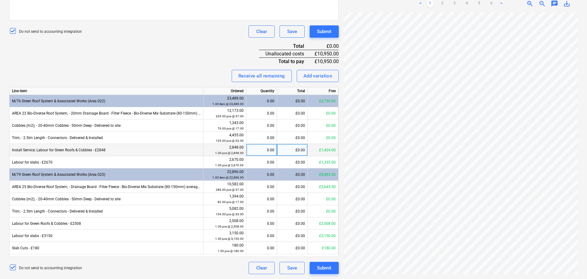
click at [298, 152] on div "£0.00" at bounding box center [292, 150] width 31 height 12
type input "1424"
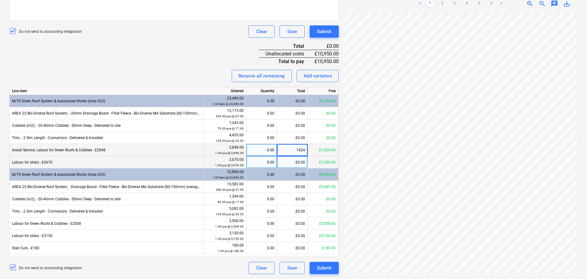
click at [293, 160] on div "£0.00" at bounding box center [292, 162] width 31 height 12
type input "1335"
click at [152, 57] on div "Invoice name help INV-3527 Invoice number (optional) help INV-3527 Invoice date…" at bounding box center [173, 81] width 329 height 385
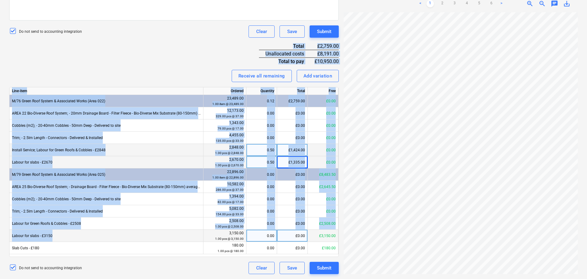
drag, startPoint x: 161, startPoint y: 52, endPoint x: 179, endPoint y: 236, distance: 185.2
click at [179, 236] on div "Invoice name help INV-3527 Invoice number (optional) help INV-3527 Invoice date…" at bounding box center [173, 81] width 329 height 385
click at [185, 59] on div "Invoice name help INV-3527 Invoice number (optional) help INV-3527 Invoice date…" at bounding box center [173, 81] width 329 height 385
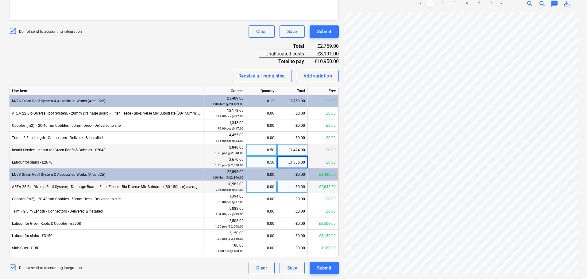
click at [293, 185] on div "£0.00" at bounding box center [292, 187] width 31 height 12
type input "2645.50"
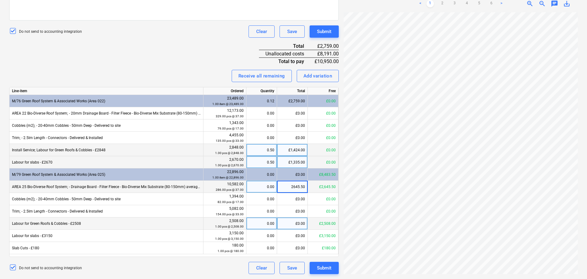
click at [292, 223] on div "£0.00" at bounding box center [292, 224] width 31 height 12
type input "2508"
click at [190, 62] on div "Invoice name help INV-3527 Invoice number (optional) help INV-3527 Invoice date…" at bounding box center [173, 81] width 329 height 385
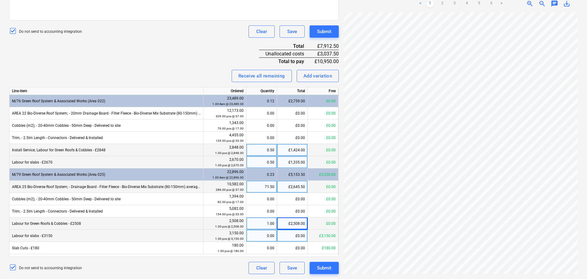
click at [288, 237] on div "£0.00" at bounding box center [292, 236] width 31 height 12
type input "3150"
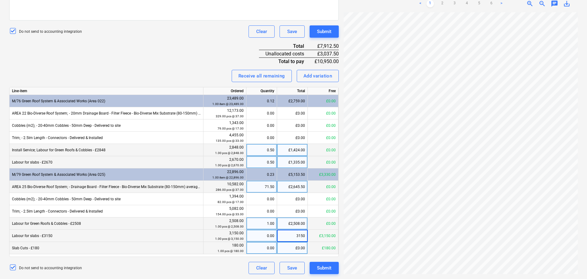
click at [292, 242] on div "£0.00" at bounding box center [292, 248] width 31 height 12
type input "180"
click at [205, 51] on div "Invoice name help INV-3527 Invoice number (optional) help INV-3527 Invoice date…" at bounding box center [173, 81] width 329 height 385
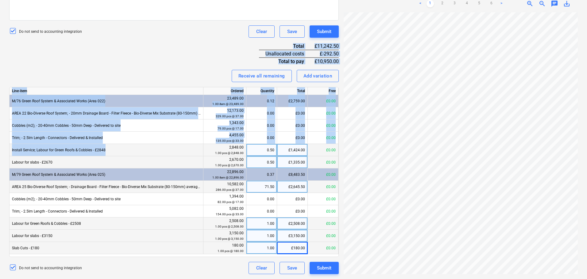
drag, startPoint x: 189, startPoint y: 46, endPoint x: 176, endPoint y: 149, distance: 104.5
click at [176, 149] on div "Invoice name help INV-3527 Invoice number (optional) help INV-3527 Invoice date…" at bounding box center [173, 81] width 329 height 385
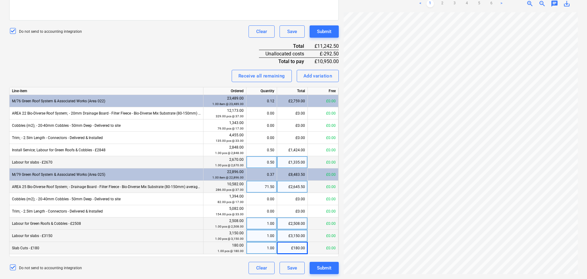
click at [177, 38] on div "Invoice name help INV-3527 Invoice number (optional) help INV-3527 Invoice date…" at bounding box center [173, 81] width 329 height 385
click at [327, 76] on div "Add variation" at bounding box center [317, 76] width 29 height 8
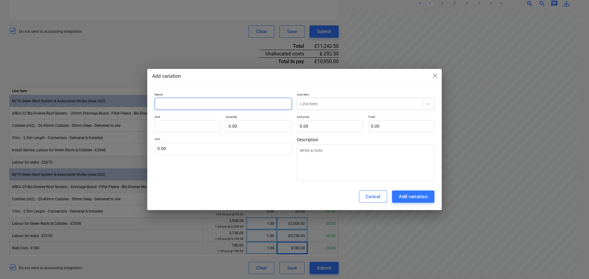
click at [205, 98] on input "text" at bounding box center [223, 104] width 137 height 12
click at [205, 101] on input "text" at bounding box center [223, 104] width 137 height 12
type input "S"
type textarea "x"
type input "Sa"
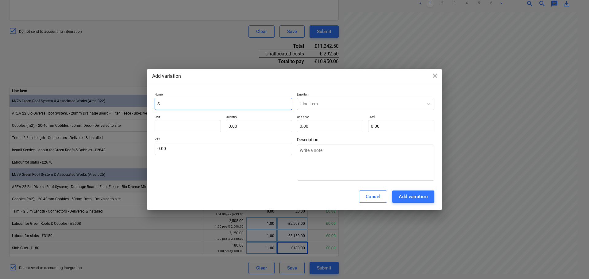
type textarea "x"
type input "Sam"
type textarea "x"
type input "Sami"
type textarea "x"
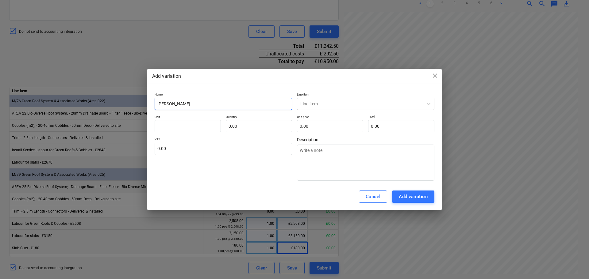
type input "Samir"
type textarea "x"
type input "Samir"
type textarea "x"
type input "Samir F"
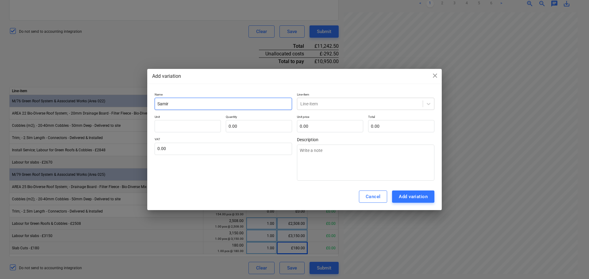
type textarea "x"
type input "Samir Fl"
type textarea "x"
type input "Samir Flo"
type textarea "x"
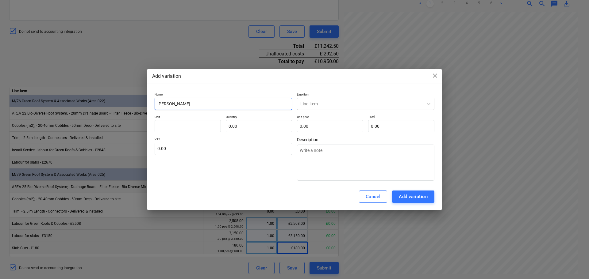
type input "Samir Flor"
type textarea "x"
type input "Samir Flori"
type textarea "x"
type input "Samir Florin"
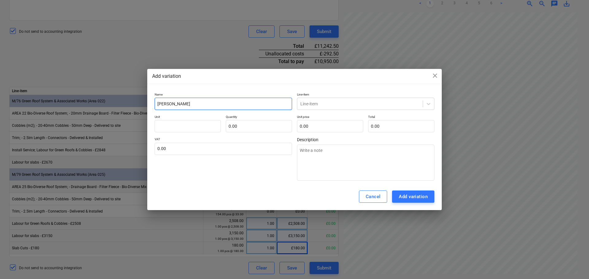
type textarea "x"
type input "Samir Florin"
type textarea "x"
type input "R"
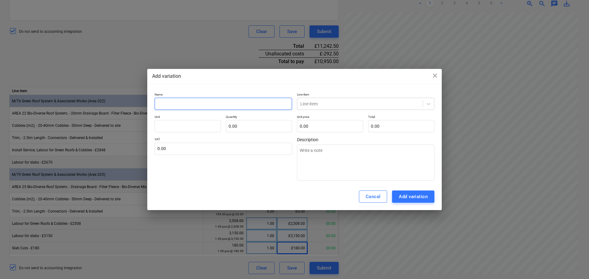
type textarea "x"
type input "Re"
type textarea "x"
type input "Red"
type textarea "x"
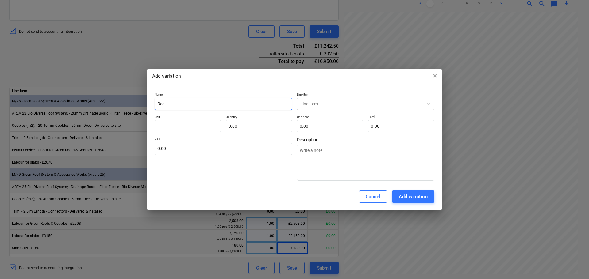
type input "Re"
type textarea "x"
type input "R"
type textarea "x"
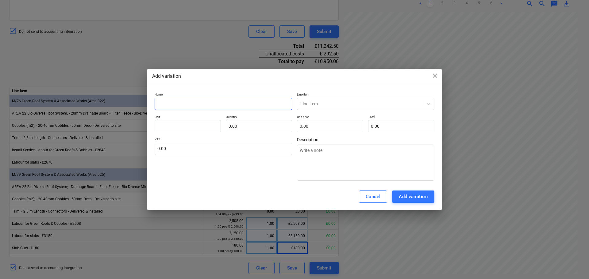
type input "W"
type textarea "x"
type input "Wo"
type textarea "x"
type input "Wor"
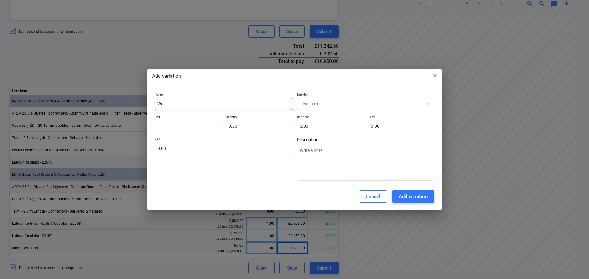
type textarea "x"
type input "Work"
type textarea "x"
type input "Works"
type textarea "x"
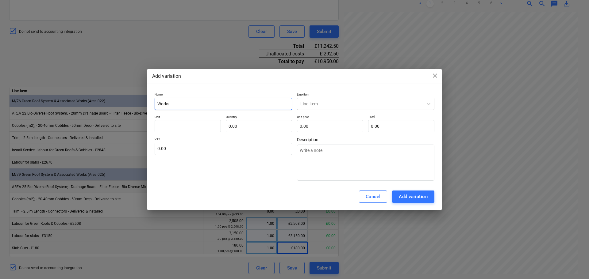
type input "Works"
type textarea "x"
type input "Works c"
type textarea "x"
type input "Works co"
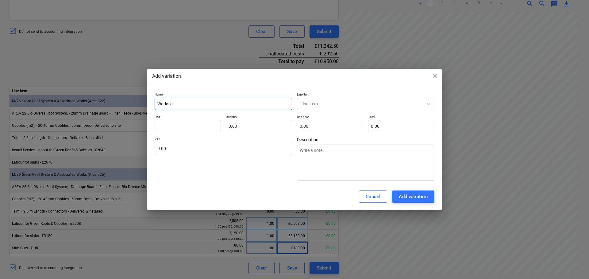
type textarea "x"
type input "Works com"
type textarea "x"
type input "Works comp"
type textarea "x"
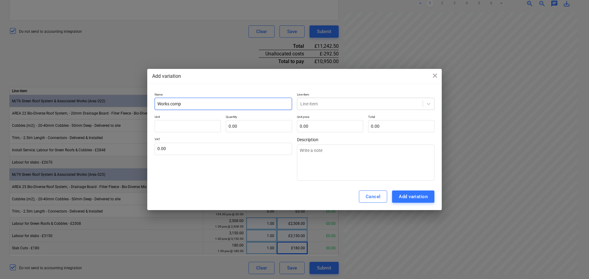
type input "Works compl"
type textarea "x"
type input "Works comple"
type textarea "x"
type input "Works complet"
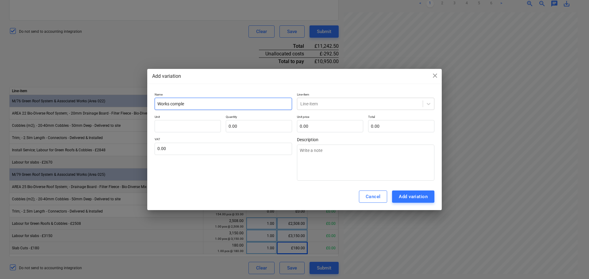
type textarea "x"
type input "Works complete"
type textarea "x"
type input "Works completed"
type textarea "x"
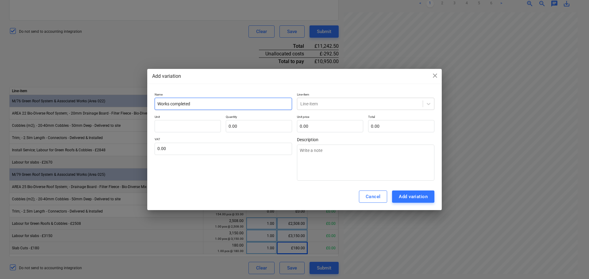
type input "Works completed"
type textarea "x"
type input "Works completed b"
type textarea "x"
type input "Works completed by"
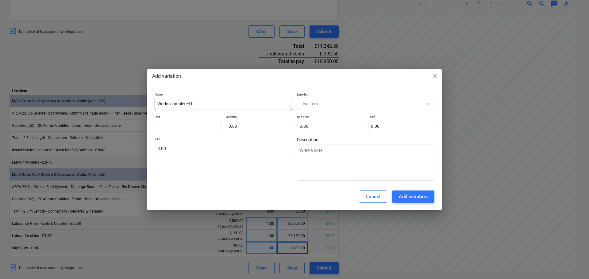
type textarea "x"
type input "Works completed by"
type textarea "x"
type input "Works completed by o"
type textarea "x"
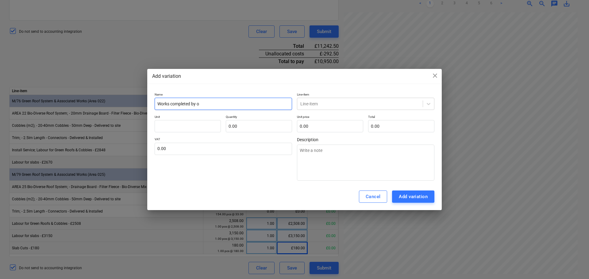
type input "Works completed by ot"
type textarea "x"
type input "Works completed by oth"
type textarea "x"
type input "Works completed by othe"
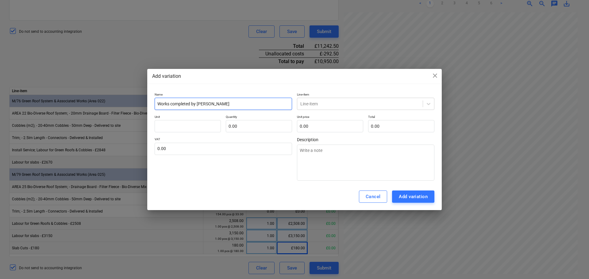
type textarea "x"
type input "Works completed by other"
type textarea "x"
type input "Works completed by others"
type textarea "x"
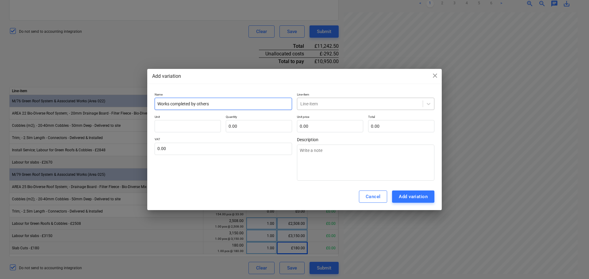
type input "Works completed by others"
click at [328, 103] on div at bounding box center [359, 104] width 119 height 6
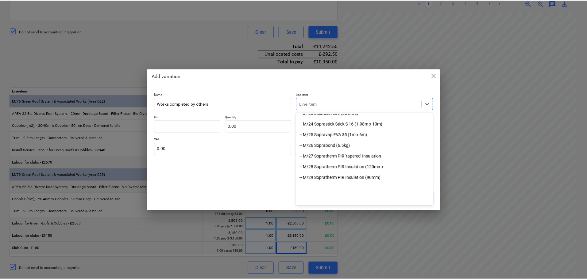
scroll to position [276, 0]
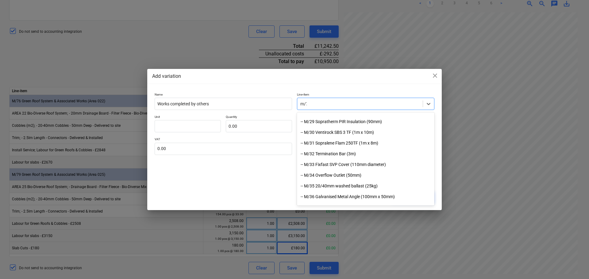
type input "m/79"
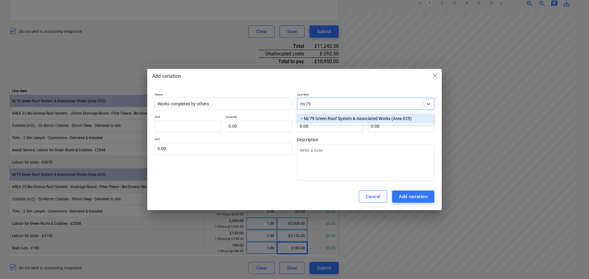
click at [353, 117] on div "-- M/79 Green Roof System & Associated Works (Area 025)" at bounding box center [365, 119] width 137 height 10
type textarea "x"
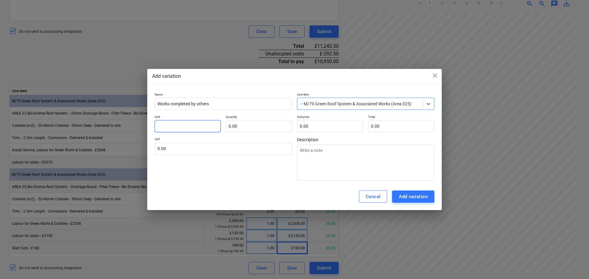
click at [197, 123] on input "text" at bounding box center [188, 126] width 66 height 12
type input "D"
type textarea "x"
type input "Da"
type textarea "x"
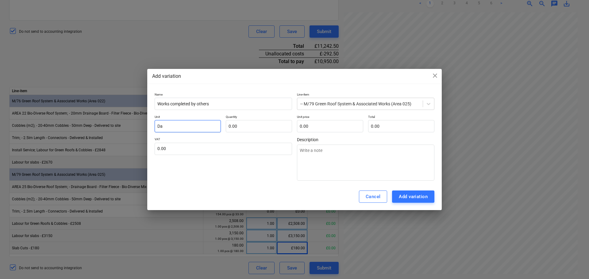
type input "Day"
type textarea "x"
type input "Days"
type textarea "x"
type input "Days"
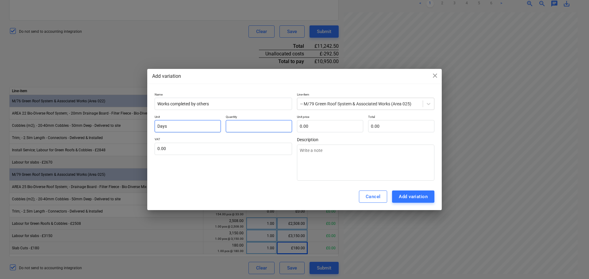
type input "1"
type textarea "x"
type input "1."
type textarea "x"
type input "1.5"
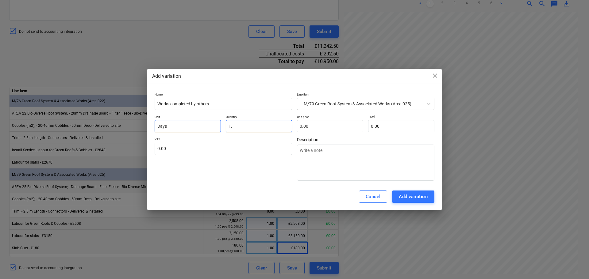
type textarea "x"
type input "1.50"
type input "-"
type textarea "x"
type input "-1"
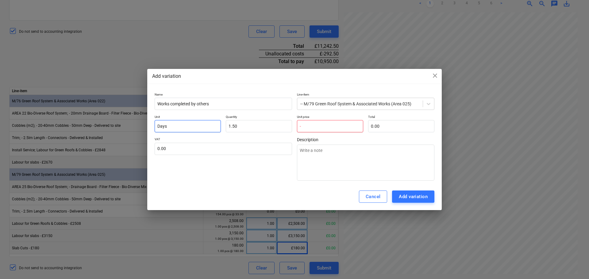
type textarea "x"
type input "-19"
type textarea "x"
type input "-195"
type textarea "x"
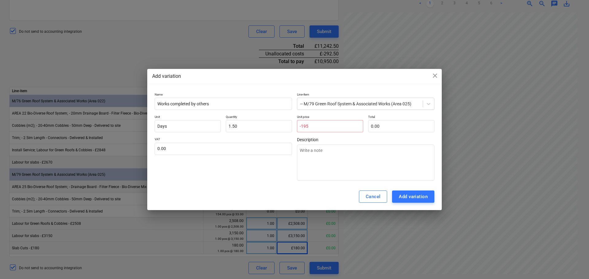
type input "0.00"
click at [218, 92] on div "Name Works completed by others Line-item -- M/79 Green Roof System & Associated…" at bounding box center [294, 137] width 294 height 94
click at [330, 125] on input "text" at bounding box center [330, 126] width 66 height 12
type input "1.5"
type input "0.00"
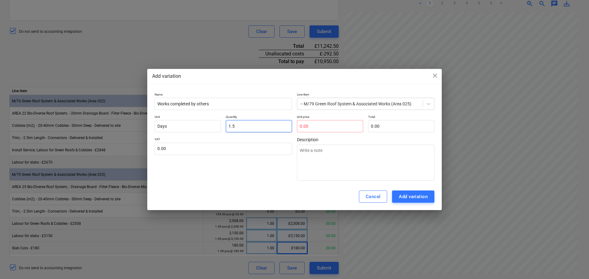
click at [257, 125] on input "1.5" at bounding box center [259, 126] width 66 height 12
type input "-"
type textarea "x"
type input "-."
type textarea "x"
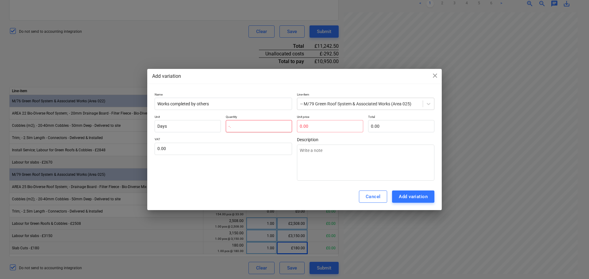
type input "-.1"
type textarea "x"
type input "-."
type textarea "x"
type input "-"
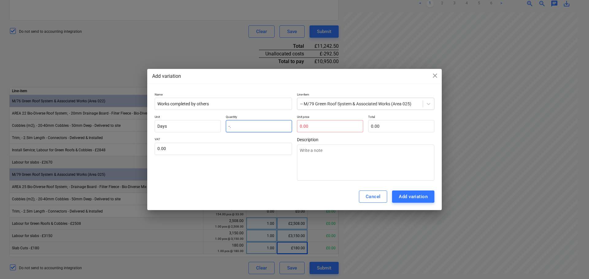
type textarea "x"
type input "-1"
type textarea "x"
type input "-1."
type textarea "x"
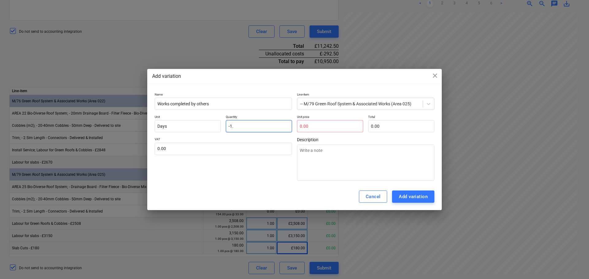
type input "-1.5"
type textarea "x"
type input "-1.50"
type input "1"
type textarea "x"
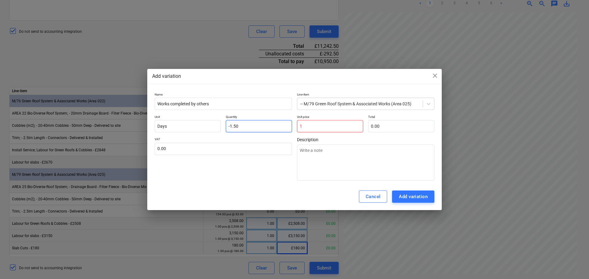
type input "-1.50"
type input "19"
type textarea "x"
type input "-28.50"
type input "195"
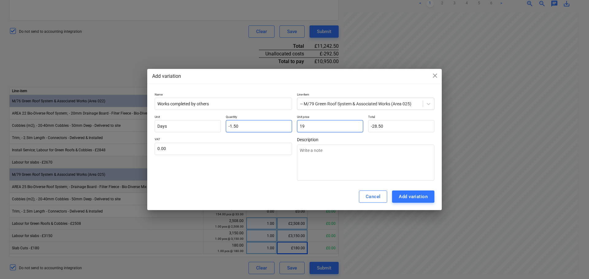
type textarea "x"
type input "-292.50"
type input "195.00"
click at [256, 169] on div "VAT 0.00" at bounding box center [223, 159] width 137 height 44
click at [410, 196] on div "Add variation" at bounding box center [413, 197] width 29 height 8
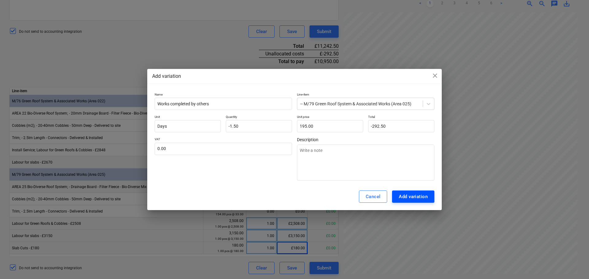
type textarea "x"
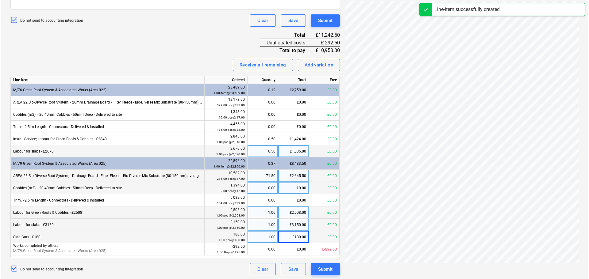
scroll to position [218, 0]
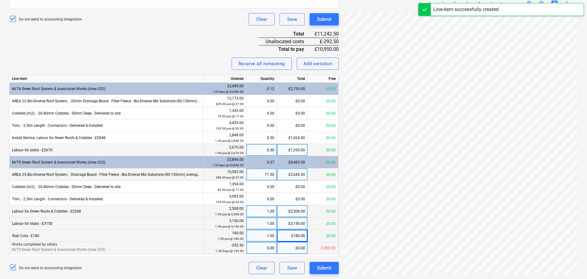
click at [266, 242] on div "0.00" at bounding box center [261, 248] width 25 height 12
type input "-1.5"
click at [206, 44] on div "Invoice name help INV-3527 Invoice number (optional) help INV-3527 Invoice date…" at bounding box center [173, 75] width 329 height 397
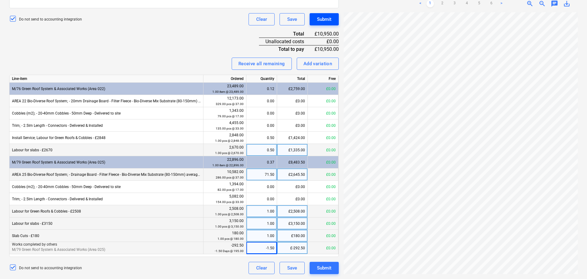
click at [325, 21] on div "Submit" at bounding box center [324, 19] width 14 height 8
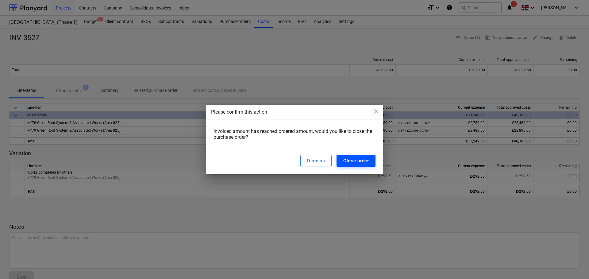
click at [349, 158] on div "Close order" at bounding box center [355, 161] width 25 height 8
